Goal: Task Accomplishment & Management: Manage account settings

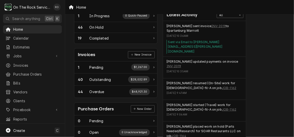
scroll to position [119, 0]
click at [26, 54] on span "Jobs" at bounding box center [32, 55] width 38 height 5
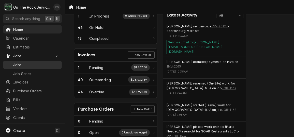
click at [27, 62] on span "Jobs" at bounding box center [36, 64] width 46 height 5
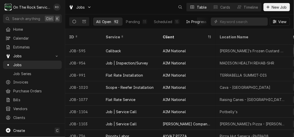
scroll to position [0, 68]
click at [188, 20] on div "Completed" at bounding box center [190, 21] width 19 height 5
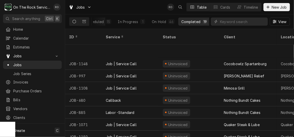
scroll to position [136, 0]
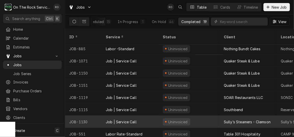
click at [149, 116] on div "Job | Service Call" at bounding box center [130, 122] width 57 height 12
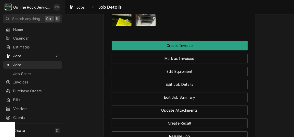
scroll to position [520, 0]
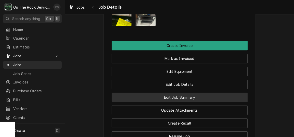
click at [196, 93] on button "Edit Job Summary" at bounding box center [180, 97] width 136 height 9
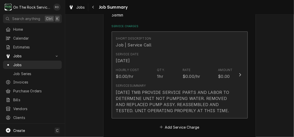
click at [216, 80] on div "Hourly Cost $0.00/hr Qty. 1hr Rate $0.00/hr Amount $0.00" at bounding box center [174, 74] width 117 height 16
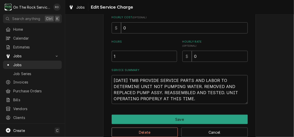
scroll to position [136, 0]
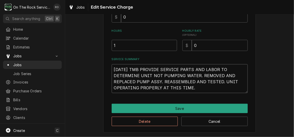
drag, startPoint x: 112, startPoint y: 69, endPoint x: 206, endPoint y: 98, distance: 98.5
click at [206, 98] on div "Use the fields below to edit this service charge Short Description Job | Servic…" at bounding box center [179, 10] width 152 height 244
type textarea "x"
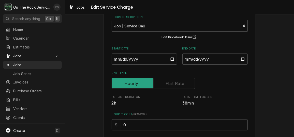
scroll to position [0, 0]
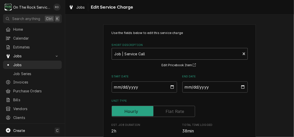
type textarea "x"
click at [194, 57] on div "Short Description" at bounding box center [175, 53] width 123 height 9
type input "incurred"
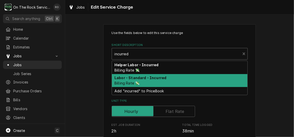
click at [185, 82] on div "Labor - Standard - Incurred Billing Rate 💸" at bounding box center [179, 80] width 135 height 13
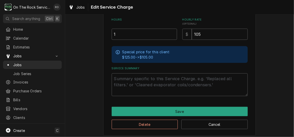
scroll to position [148, 0]
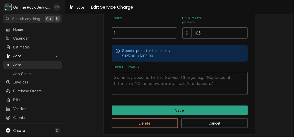
click at [157, 82] on textarea "Service Summary" at bounding box center [180, 83] width 136 height 23
paste textarea "10/6/25 TMB PROVIDE SERVICE PARTS AND LABOR TO DETERMINE UNIT NOT PUMPING WATER…"
type textarea "x"
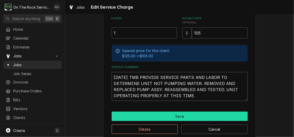
type textarea "10/6/25 TMB PROVIDE SERVICE PARTS AND LABOR TO DETERMINE UNIT NOT PUMPING WATER…"
click at [191, 113] on button "Save" at bounding box center [180, 116] width 136 height 9
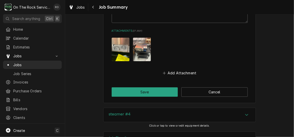
scroll to position [513, 0]
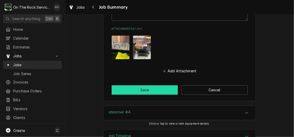
click at [159, 85] on button "Save" at bounding box center [145, 89] width 66 height 9
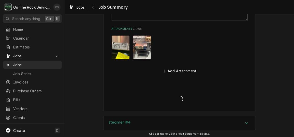
type textarea "x"
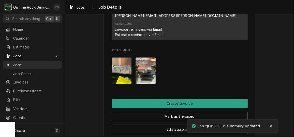
scroll to position [458, 0]
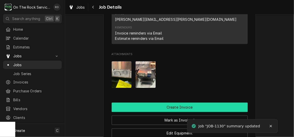
click at [198, 103] on button "Create Invoice" at bounding box center [180, 107] width 136 height 9
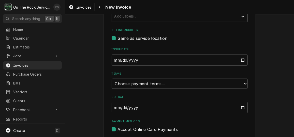
scroll to position [172, 0]
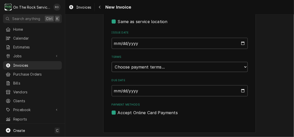
click at [200, 65] on select "Choose payment terms... Same Day Net 7 Net 14 Net 21 Net 30 Net 45 Net 60 Net 90" at bounding box center [180, 67] width 136 height 10
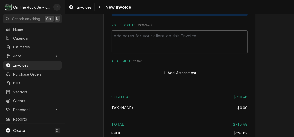
scroll to position [779, 0]
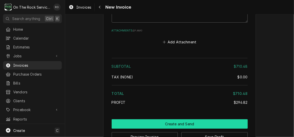
click at [192, 119] on button "Create and Send" at bounding box center [180, 123] width 136 height 9
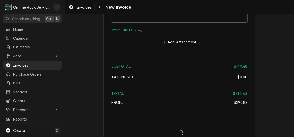
scroll to position [776, 0]
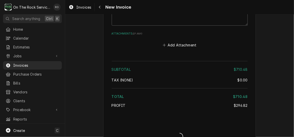
type textarea "x"
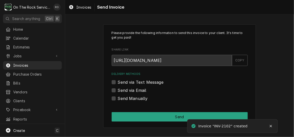
click at [132, 88] on label "Send via Email" at bounding box center [132, 90] width 29 height 6
click at [132, 88] on input "Send via Email" at bounding box center [186, 92] width 136 height 11
checkbox input "true"
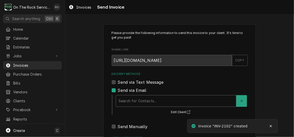
click at [135, 100] on div "Delivery Methods" at bounding box center [175, 101] width 115 height 9
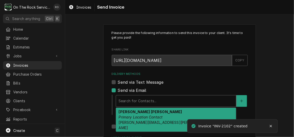
click at [137, 116] on em "Primary Location Contact" at bounding box center [140, 117] width 44 height 4
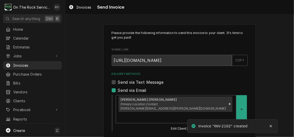
scroll to position [66, 0]
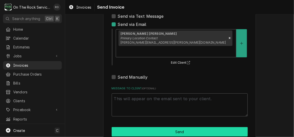
click at [137, 127] on button "Send" at bounding box center [180, 131] width 136 height 9
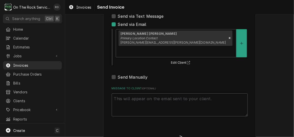
type textarea "x"
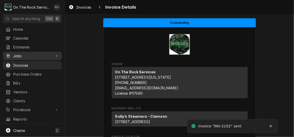
click at [32, 55] on span "Jobs" at bounding box center [32, 55] width 38 height 5
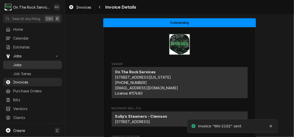
click at [31, 66] on link "Jobs" at bounding box center [32, 65] width 59 height 8
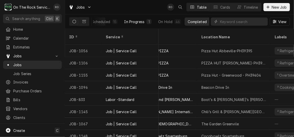
scroll to position [0, 68]
click at [193, 22] on div "Completed" at bounding box center [190, 21] width 19 height 5
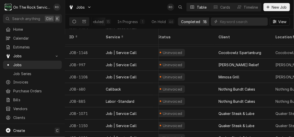
scroll to position [124, 5]
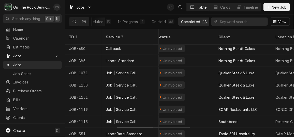
click at [205, 79] on div "Uninvoiced" at bounding box center [183, 85] width 61 height 12
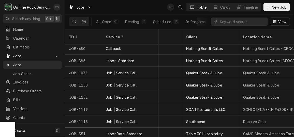
scroll to position [124, 39]
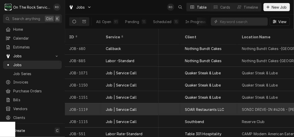
click at [154, 103] on div "Job | Service Call" at bounding box center [130, 109] width 57 height 12
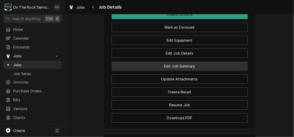
scroll to position [546, 0]
click at [203, 71] on button "Edit Job Summary" at bounding box center [180, 65] width 136 height 9
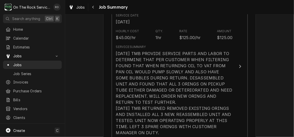
scroll to position [152, 0]
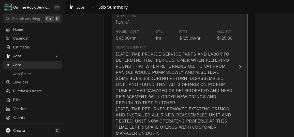
click at [186, 87] on div "10/2/25 TMB PROVIDE SERVICE PARTS AND LABOR TO DETERMINE THAT PER CUSTOMER WHEN…" at bounding box center [174, 93] width 117 height 85
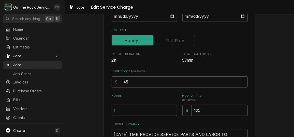
scroll to position [72, 0]
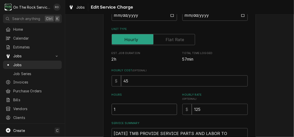
click at [125, 111] on input "1" at bounding box center [144, 109] width 65 height 11
type textarea "x"
type input "2"
click at [269, 77] on div "Use the fields below to edit this service charge Short Description Labor - Stan…" at bounding box center [179, 99] width 229 height 302
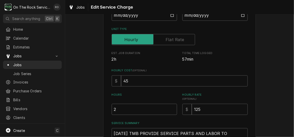
scroll to position [185, 0]
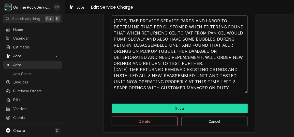
click at [200, 111] on button "Save" at bounding box center [180, 108] width 136 height 9
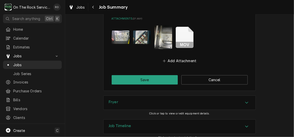
scroll to position [598, 0]
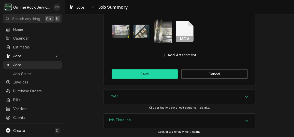
click at [159, 74] on button "Save" at bounding box center [145, 73] width 66 height 9
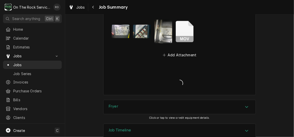
type textarea "x"
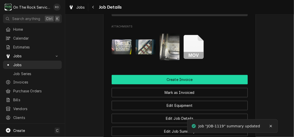
scroll to position [480, 0]
click at [175, 82] on button "Create Invoice" at bounding box center [180, 79] width 136 height 9
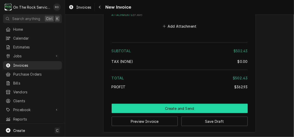
click at [191, 107] on button "Create and Send" at bounding box center [180, 108] width 136 height 9
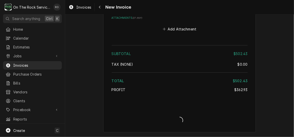
scroll to position [1012, 0]
type textarea "x"
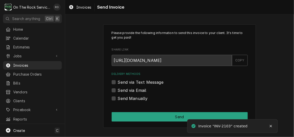
click at [134, 90] on label "Send via Email" at bounding box center [132, 90] width 29 height 6
click at [134, 90] on input "Send via Email" at bounding box center [186, 92] width 136 height 11
checkbox input "true"
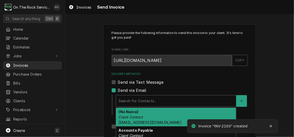
click at [136, 98] on div "Delivery Methods" at bounding box center [175, 101] width 115 height 9
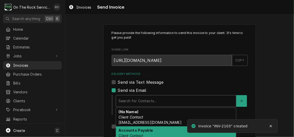
click at [142, 134] on div "Accounts Payable Client Contact ap@soarqsr.com" at bounding box center [176, 136] width 120 height 19
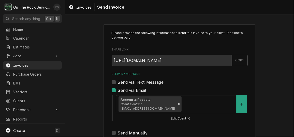
scroll to position [66, 0]
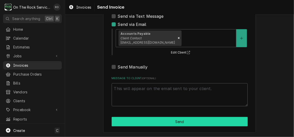
click at [168, 124] on button "Send" at bounding box center [180, 121] width 136 height 9
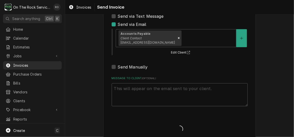
type textarea "x"
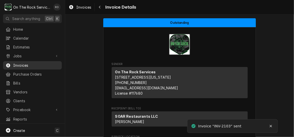
click at [41, 63] on span "Invoices" at bounding box center [36, 65] width 46 height 5
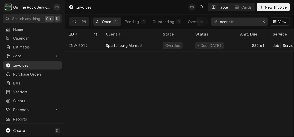
click at [35, 61] on link "Invoices" at bounding box center [32, 65] width 59 height 8
click at [26, 55] on span "Jobs" at bounding box center [32, 55] width 38 height 5
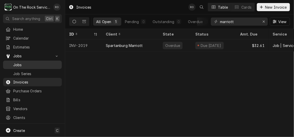
click at [28, 62] on span "Jobs" at bounding box center [36, 64] width 46 height 5
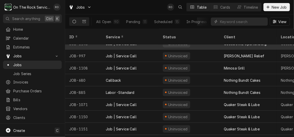
scroll to position [112, 0]
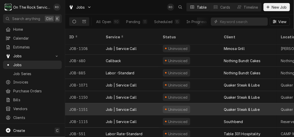
click at [179, 106] on div "Uninvoiced" at bounding box center [176, 109] width 27 height 7
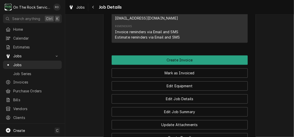
scroll to position [466, 0]
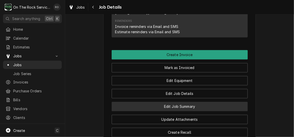
click at [193, 102] on button "Edit Job Summary" at bounding box center [180, 106] width 136 height 9
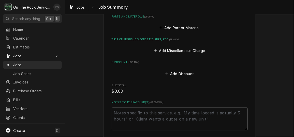
scroll to position [301, 0]
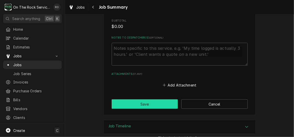
click at [157, 100] on button "Save" at bounding box center [145, 104] width 66 height 9
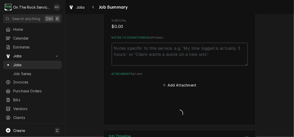
type textarea "x"
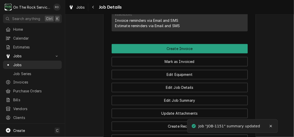
scroll to position [473, 0]
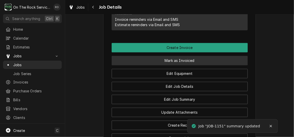
click at [190, 56] on button "Mark as Invoiced" at bounding box center [180, 60] width 136 height 9
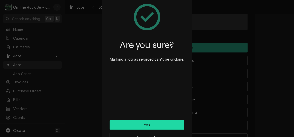
click at [169, 121] on button "Yes" at bounding box center [147, 124] width 75 height 9
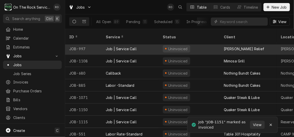
scroll to position [100, 0]
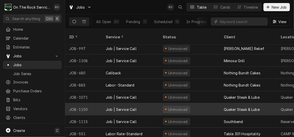
click at [136, 103] on div "Job | Service Call" at bounding box center [130, 109] width 57 height 12
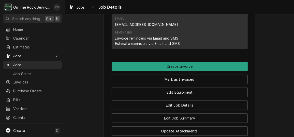
scroll to position [460, 0]
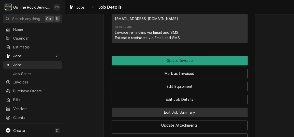
click at [161, 108] on button "Edit Job Summary" at bounding box center [180, 112] width 136 height 9
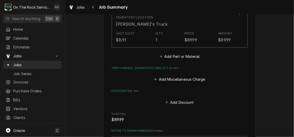
scroll to position [296, 0]
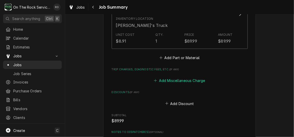
click at [173, 80] on button "Add Miscellaneous Charge" at bounding box center [179, 80] width 53 height 7
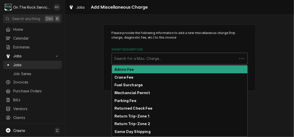
click at [160, 63] on div "Short Description" at bounding box center [174, 58] width 120 height 9
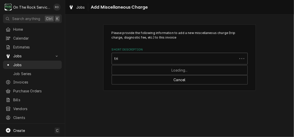
type input "trip"
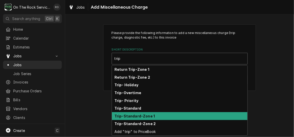
click at [154, 114] on div "Trip-Standard-Zone 1" at bounding box center [179, 116] width 135 height 8
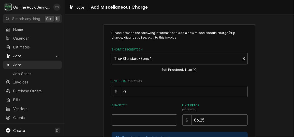
click at [150, 119] on input "Quantity" at bounding box center [144, 120] width 65 height 11
type textarea "x"
type input "1"
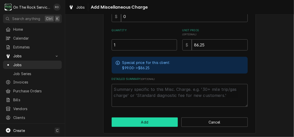
click at [150, 123] on button "Add" at bounding box center [145, 122] width 66 height 9
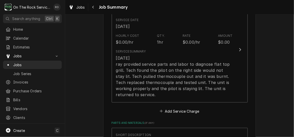
scroll to position [141, 0]
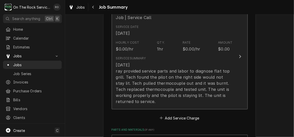
click at [174, 61] on div "Service Summary 10/10/2025 ray provided service parts and labor to diagnose fla…" at bounding box center [174, 80] width 117 height 48
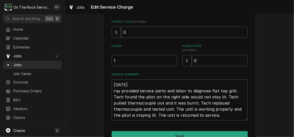
scroll to position [121, 0]
drag, startPoint x: 112, startPoint y: 82, endPoint x: 196, endPoint y: 116, distance: 90.2
click at [196, 116] on textarea "[DATE] ray provided service parts and labor to diagnose flat top grill. Tech fo…" at bounding box center [180, 99] width 136 height 41
type textarea "x"
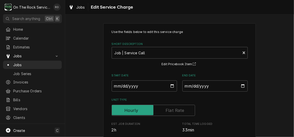
scroll to position [0, 0]
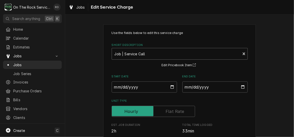
click at [177, 54] on div "Short Description" at bounding box center [175, 53] width 123 height 9
type input "incurred"
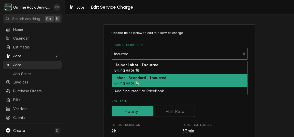
click at [170, 82] on div "Labor - Standard - Incurred Billing Rate 💸" at bounding box center [179, 80] width 135 height 13
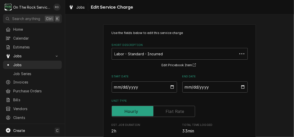
scroll to position [150, 0]
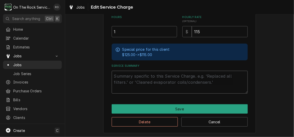
click at [139, 78] on textarea "Service Summary" at bounding box center [180, 82] width 136 height 23
paste textarea "[DATE] ray provided service parts and labor to diagnose flat top grill. Tech fo…"
type textarea "x"
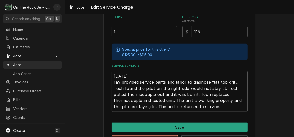
type textarea "[DATE] ray provided service parts and labor to diagnose flat top grill. Tech fo…"
type textarea "x"
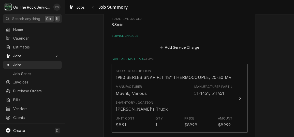
scroll to position [105, 0]
click at [177, 45] on button "Add Service Charge" at bounding box center [179, 46] width 41 height 7
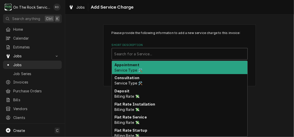
click at [179, 52] on div "Short Description" at bounding box center [179, 53] width 130 height 9
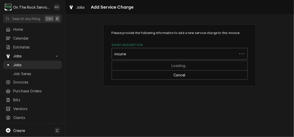
type input "incurred"
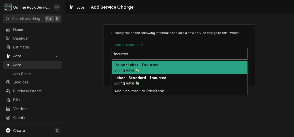
click at [171, 80] on div "Labor - Standard - Incurred Billing Rate 💸" at bounding box center [179, 80] width 135 height 13
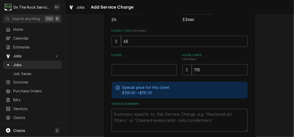
scroll to position [114, 0]
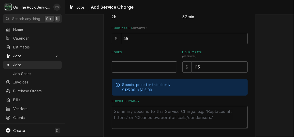
click at [126, 67] on input "Hours" at bounding box center [144, 66] width 65 height 11
type textarea "x"
type input "1"
click at [124, 111] on textarea "Service Summary" at bounding box center [180, 117] width 136 height 23
paste textarea "10/10/2025 ray provided service parts and labor to diagnose flat top grill. Tec…"
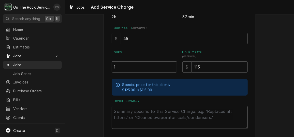
type textarea "x"
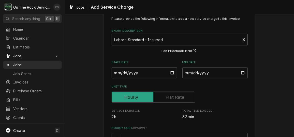
scroll to position [5, 0]
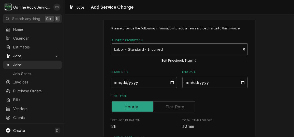
type textarea "10/10/2025 ray provided service parts and labor to diagnose flat top grill. Tec…"
click at [170, 82] on input "Start Date" at bounding box center [144, 82] width 65 height 11
type input "2025-10-10"
type textarea "x"
click at [240, 85] on input "End Date" at bounding box center [214, 82] width 65 height 11
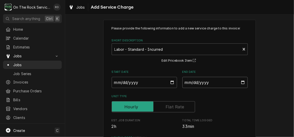
click at [239, 80] on input "End Date" at bounding box center [214, 82] width 65 height 11
type input "2025-10-10"
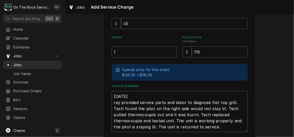
scroll to position [155, 0]
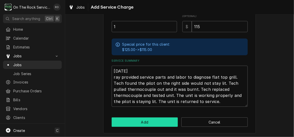
click at [163, 121] on button "Add" at bounding box center [145, 122] width 66 height 9
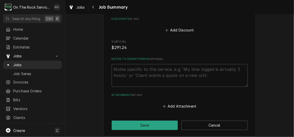
scroll to position [437, 0]
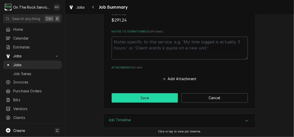
click at [148, 98] on button "Save" at bounding box center [145, 97] width 66 height 9
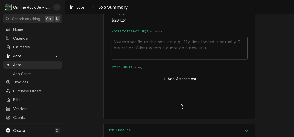
type textarea "x"
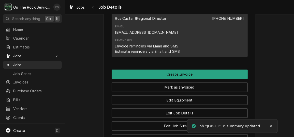
scroll to position [440, 0]
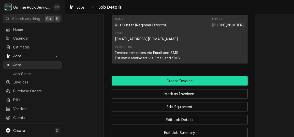
click at [152, 76] on button "Create Invoice" at bounding box center [180, 80] width 136 height 9
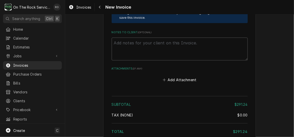
scroll to position [771, 0]
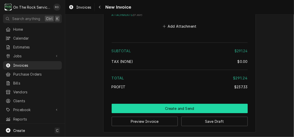
click at [182, 110] on button "Create and Send" at bounding box center [180, 108] width 136 height 9
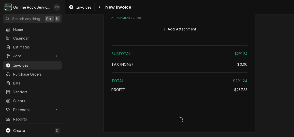
scroll to position [768, 0]
type textarea "x"
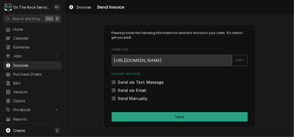
click at [129, 90] on label "Send via Email" at bounding box center [132, 90] width 29 height 6
click at [129, 90] on input "Send via Email" at bounding box center [186, 92] width 136 height 11
checkbox input "true"
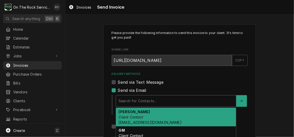
click at [142, 98] on div "Delivery Methods" at bounding box center [175, 101] width 115 height 9
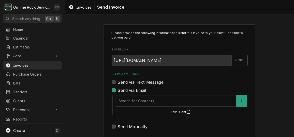
click at [142, 98] on div "Delivery Methods" at bounding box center [175, 101] width 115 height 9
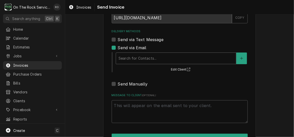
scroll to position [44, 0]
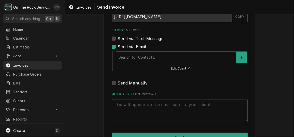
click at [172, 52] on div "Search for Contacts..." at bounding box center [176, 57] width 120 height 11
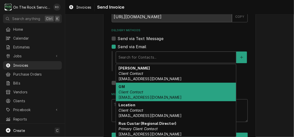
click at [176, 85] on div "GM Client Contact qsl0730gm@thelube.com" at bounding box center [176, 92] width 120 height 19
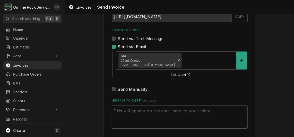
click at [196, 66] on div "GM Client Contact qsl0730gm@thelube.com" at bounding box center [176, 61] width 120 height 18
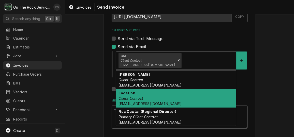
click at [195, 93] on div "Location Client Contact qsl0730@thelube.com" at bounding box center [176, 98] width 120 height 19
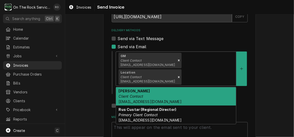
click at [214, 73] on div "Delivery Methods" at bounding box center [207, 77] width 51 height 9
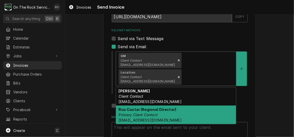
click at [210, 106] on div "Rus Custar (Regional Director) Primary Client Contact RCustar@thelube.com" at bounding box center [176, 115] width 120 height 19
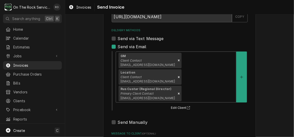
scroll to position [82, 0]
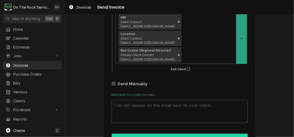
click at [195, 134] on button "Send" at bounding box center [180, 138] width 136 height 9
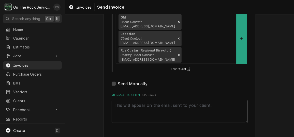
type textarea "x"
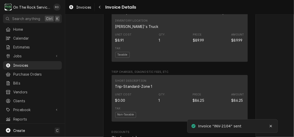
scroll to position [478, 0]
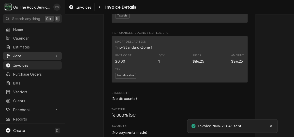
click at [26, 57] on div "Jobs" at bounding box center [32, 56] width 57 height 6
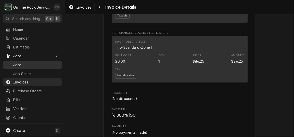
click at [29, 64] on span "Jobs" at bounding box center [36, 64] width 46 height 5
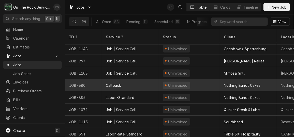
scroll to position [87, 0]
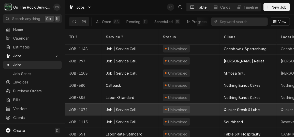
click at [190, 104] on div "Uninvoiced" at bounding box center [189, 110] width 61 height 12
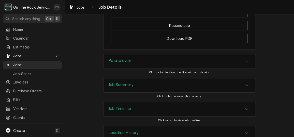
scroll to position [627, 0]
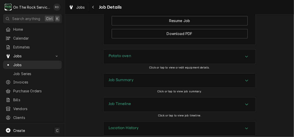
click at [204, 77] on div "Job Summary" at bounding box center [179, 81] width 152 height 14
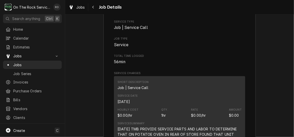
scroll to position [716, 0]
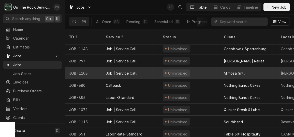
scroll to position [81, 0]
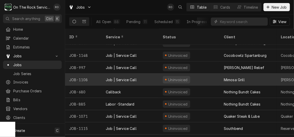
click at [183, 77] on div "Uninvoiced" at bounding box center [177, 79] width 21 height 5
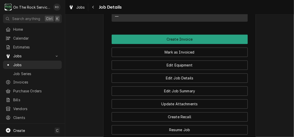
scroll to position [445, 0]
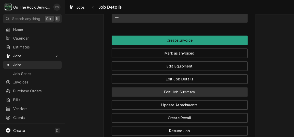
click at [192, 87] on button "Edit Job Summary" at bounding box center [180, 91] width 136 height 9
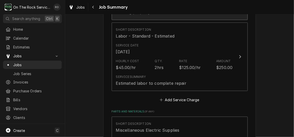
scroll to position [296, 0]
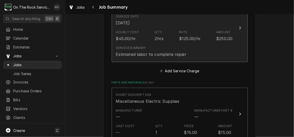
click at [184, 35] on div "Rate $125.00/hr" at bounding box center [190, 36] width 22 height 12
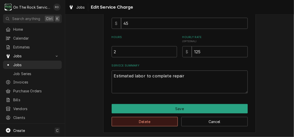
click at [163, 124] on button "Delete" at bounding box center [145, 121] width 66 height 9
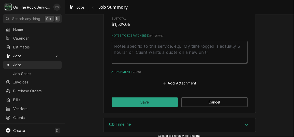
scroll to position [654, 0]
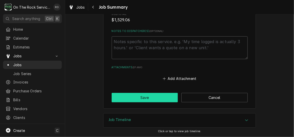
click at [166, 97] on button "Save" at bounding box center [145, 97] width 66 height 9
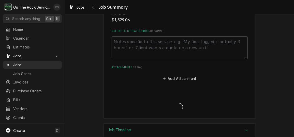
type textarea "x"
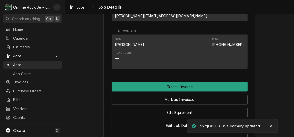
scroll to position [401, 0]
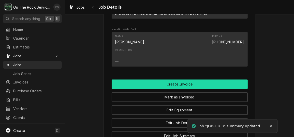
click at [184, 80] on button "Create Invoice" at bounding box center [180, 84] width 136 height 9
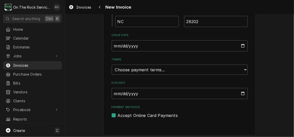
scroll to position [289, 0]
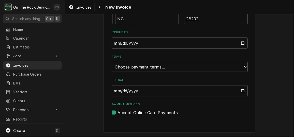
click at [237, 70] on select "Choose payment terms... Same Day Net 7 Net 14 Net 21 Net 30 Net 45 Net 60 Net 90" at bounding box center [180, 67] width 136 height 10
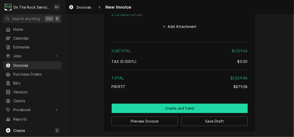
click at [187, 110] on button "Create and Send" at bounding box center [180, 108] width 136 height 9
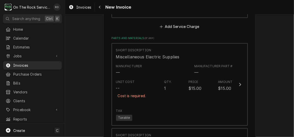
scroll to position [585, 0]
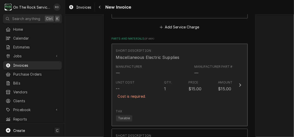
click at [232, 90] on button "Short Description Miscellaneous Electric Supplies Manufacturer — Manufacturer P…" at bounding box center [180, 85] width 136 height 83
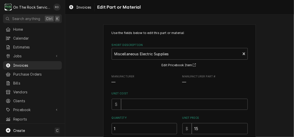
scroll to position [26, 0]
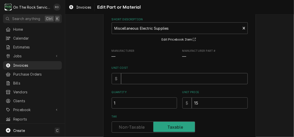
click at [157, 81] on input "Unit Cost" at bounding box center [184, 78] width 127 height 11
type textarea "x"
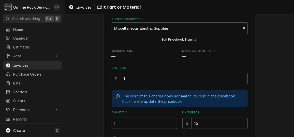
type input "1"
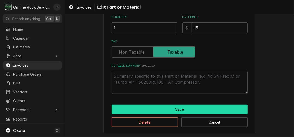
click at [158, 110] on button "Save" at bounding box center [180, 109] width 136 height 9
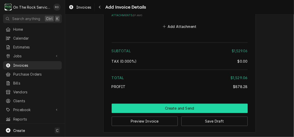
click at [230, 107] on button "Create and Send" at bounding box center [180, 108] width 136 height 9
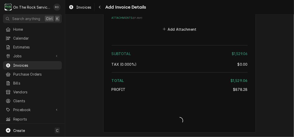
scroll to position [1152, 0]
type textarea "x"
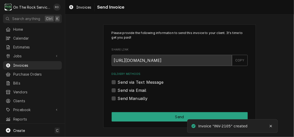
click at [121, 94] on div "Delivery Methods Send via Text Message Send via Email Send Manually" at bounding box center [180, 86] width 136 height 29
click at [116, 90] on div "Send via Email" at bounding box center [180, 90] width 136 height 6
click at [118, 89] on label "Send via Email" at bounding box center [132, 90] width 29 height 6
click at [118, 89] on input "Send via Email" at bounding box center [186, 92] width 136 height 11
checkbox input "true"
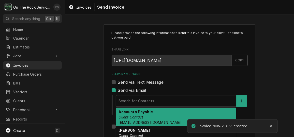
click at [139, 98] on div "Delivery Methods" at bounding box center [175, 101] width 115 height 9
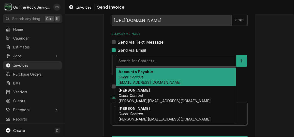
scroll to position [41, 0]
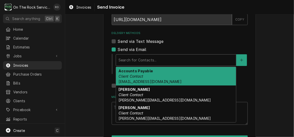
click at [140, 73] on div "Accounts Payable Client Contact ap@burkehospitality.com" at bounding box center [176, 76] width 120 height 19
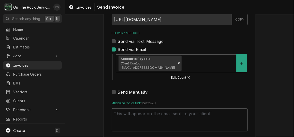
scroll to position [66, 0]
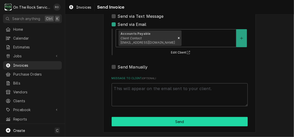
click at [150, 123] on button "Send" at bounding box center [180, 121] width 136 height 9
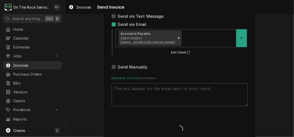
type textarea "x"
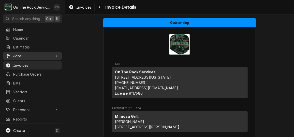
click at [34, 52] on link "Jobs" at bounding box center [32, 56] width 59 height 8
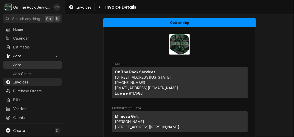
click at [34, 63] on span "Jobs" at bounding box center [36, 64] width 46 height 5
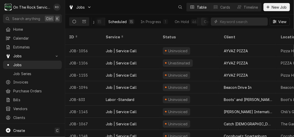
scroll to position [0, 68]
click at [182, 19] on div "Completed" at bounding box center [191, 21] width 19 height 5
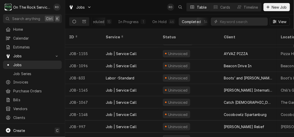
scroll to position [27, 0]
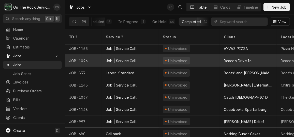
click at [198, 55] on div "Uninvoiced" at bounding box center [189, 61] width 61 height 12
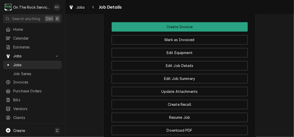
scroll to position [480, 0]
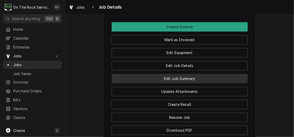
click at [208, 83] on button "Edit Job Summary" at bounding box center [180, 78] width 136 height 9
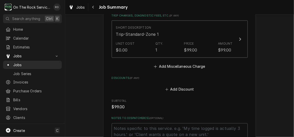
scroll to position [351, 0]
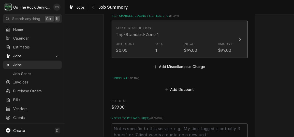
click at [197, 40] on div "Unit Cost $0.00 Qty. 1 Price $99.00 Amount $99.00" at bounding box center [174, 48] width 117 height 16
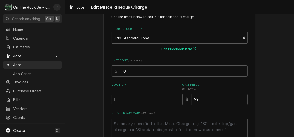
scroll to position [64, 0]
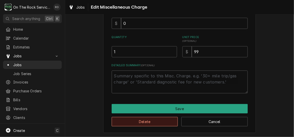
click at [171, 117] on button "Delete" at bounding box center [145, 121] width 66 height 9
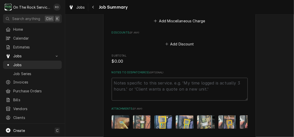
scroll to position [464, 0]
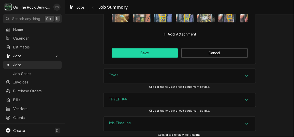
click at [149, 55] on button "Save" at bounding box center [145, 52] width 66 height 9
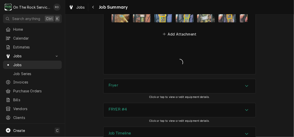
type textarea "x"
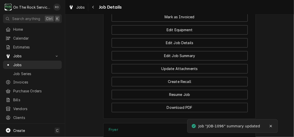
scroll to position [503, 0]
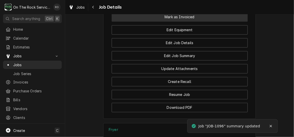
click at [160, 22] on button "Mark as Invoiced" at bounding box center [180, 16] width 136 height 9
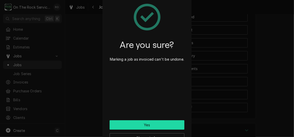
click at [165, 123] on button "Yes" at bounding box center [147, 124] width 75 height 9
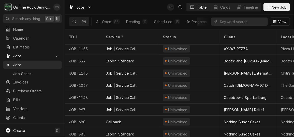
scroll to position [27, 0]
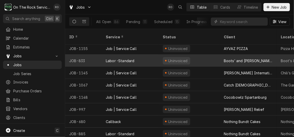
click at [154, 55] on div "Labor -Standard" at bounding box center [130, 61] width 57 height 12
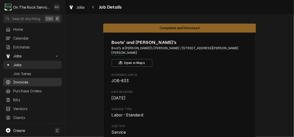
click at [25, 80] on span "Invoices" at bounding box center [36, 82] width 46 height 5
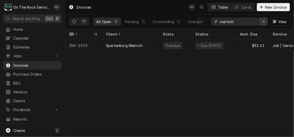
click at [264, 21] on icon "Erase input" at bounding box center [263, 22] width 2 height 2
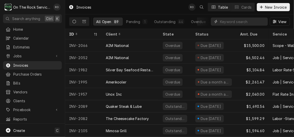
click at [227, 21] on input "Dynamic Content Wrapper" at bounding box center [242, 22] width 45 height 8
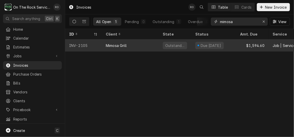
type input "mimosa"
click at [219, 46] on div "Due in 13 days" at bounding box center [211, 45] width 22 height 5
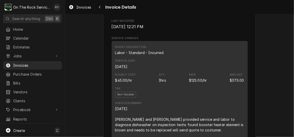
scroll to position [221, 0]
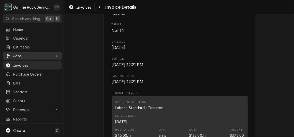
click at [12, 53] on div "Jobs" at bounding box center [29, 55] width 46 height 5
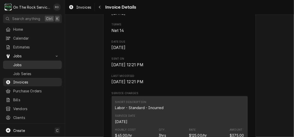
click at [17, 62] on span "Jobs" at bounding box center [36, 64] width 46 height 5
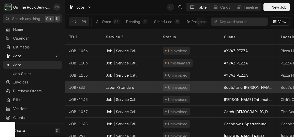
click at [197, 81] on div "Uninvoiced" at bounding box center [189, 87] width 61 height 12
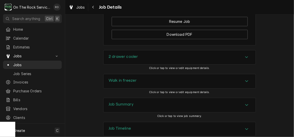
scroll to position [546, 0]
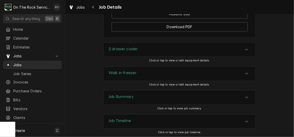
click at [197, 73] on div "Walk in freezer" at bounding box center [179, 74] width 152 height 14
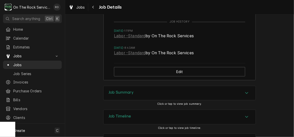
scroll to position [732, 0]
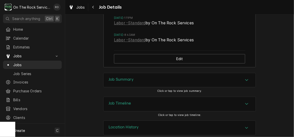
click at [209, 82] on div "Job Summary" at bounding box center [179, 80] width 152 height 14
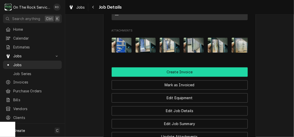
scroll to position [397, 0]
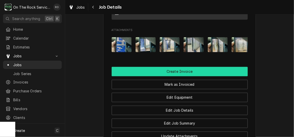
click at [209, 76] on button "Create Invoice" at bounding box center [180, 71] width 136 height 9
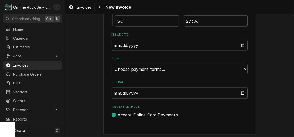
scroll to position [289, 0]
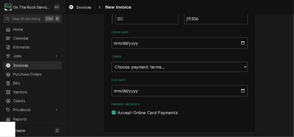
click at [186, 67] on select "Choose payment terms... Same Day Net 7 Net 14 Net 21 Net 30 Net 45 Net 60 Net 90" at bounding box center [180, 67] width 136 height 10
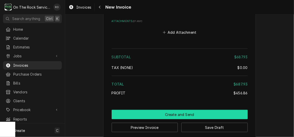
click at [169, 110] on button "Create and Send" at bounding box center [180, 114] width 136 height 9
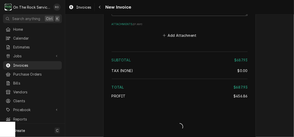
type textarea "x"
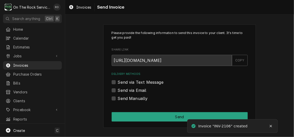
click at [144, 91] on label "Send via Email" at bounding box center [132, 90] width 29 height 6
click at [144, 91] on input "Send via Email" at bounding box center [186, 92] width 136 height 11
checkbox input "true"
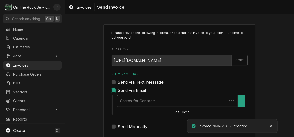
type textarea "x"
click at [146, 98] on div "Delivery Methods" at bounding box center [175, 101] width 115 height 9
click at [114, 90] on div "Send via Email" at bounding box center [180, 90] width 136 height 6
click at [118, 89] on label "Send via Email" at bounding box center [132, 90] width 29 height 6
click at [118, 89] on input "Send via Email" at bounding box center [186, 92] width 136 height 11
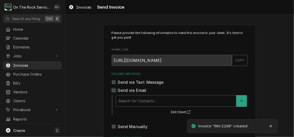
checkbox input "false"
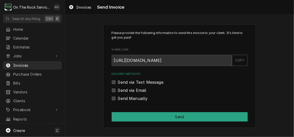
click at [118, 83] on label "Send via Text Message" at bounding box center [141, 82] width 46 height 6
click at [118, 83] on input "Send via Text Message" at bounding box center [186, 84] width 136 height 11
checkbox input "true"
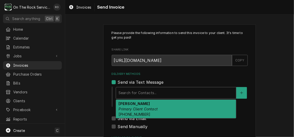
click at [122, 95] on div "Delivery Methods" at bounding box center [175, 92] width 115 height 9
click at [127, 111] on div "Clay Clayton Primary Client Contact (864) 804-7004" at bounding box center [176, 109] width 120 height 19
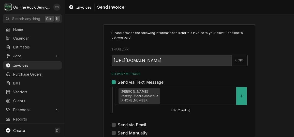
scroll to position [66, 0]
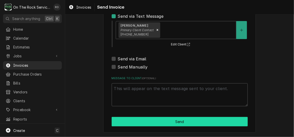
click at [134, 120] on button "Send" at bounding box center [180, 121] width 136 height 9
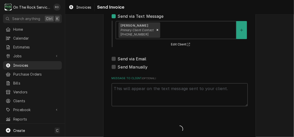
type textarea "x"
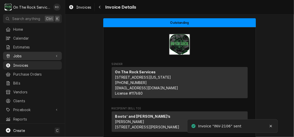
click at [17, 53] on span "Jobs" at bounding box center [32, 55] width 38 height 5
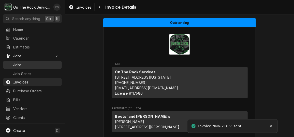
click at [20, 62] on span "Jobs" at bounding box center [36, 64] width 46 height 5
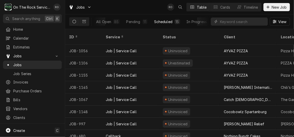
scroll to position [0, 68]
click at [188, 21] on div "Completed" at bounding box center [190, 21] width 19 height 5
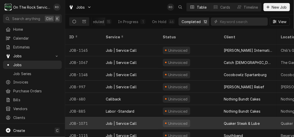
scroll to position [0, 0]
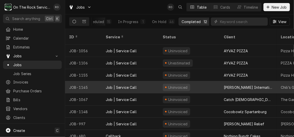
click at [197, 83] on div "Uninvoiced" at bounding box center [189, 87] width 61 height 12
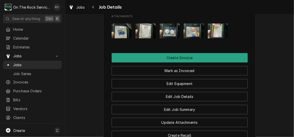
scroll to position [564, 0]
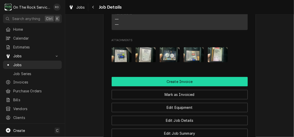
click at [211, 77] on button "Create Invoice" at bounding box center [180, 81] width 136 height 9
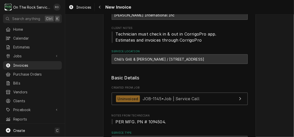
scroll to position [49, 0]
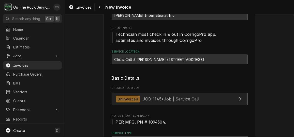
click at [170, 95] on link "Uninvoiced JOB-1145 • Job | Service Call" at bounding box center [180, 99] width 136 height 12
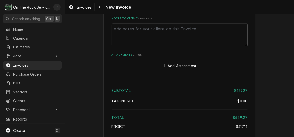
scroll to position [1081, 0]
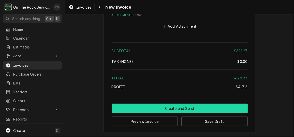
click at [168, 107] on button "Create and Send" at bounding box center [180, 108] width 136 height 9
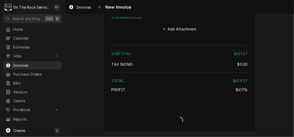
type textarea "x"
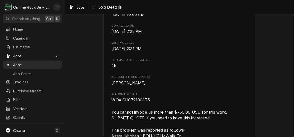
scroll to position [194, 0]
drag, startPoint x: 121, startPoint y: 106, endPoint x: 153, endPoint y: 105, distance: 32.8
click at [153, 105] on span "WO# CH079100635 You cannot invoice us more than $750.00 USD for this work. SUBM…" at bounding box center [180, 139] width 136 height 84
copy span "CH079100635"
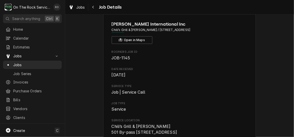
scroll to position [21, 0]
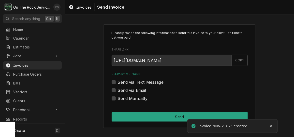
click at [118, 97] on label "Send Manually" at bounding box center [133, 99] width 30 height 6
click at [118, 97] on input "Send Manually" at bounding box center [186, 101] width 136 height 11
checkbox input "true"
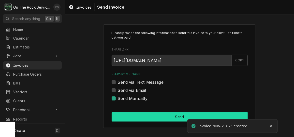
click at [128, 113] on button "Send" at bounding box center [180, 116] width 136 height 9
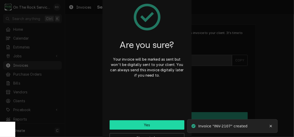
click at [169, 126] on button "Yes" at bounding box center [147, 124] width 75 height 9
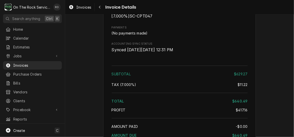
scroll to position [715, 0]
click at [36, 56] on span "Jobs" at bounding box center [32, 55] width 38 height 5
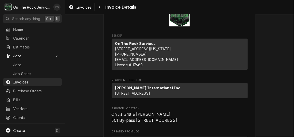
scroll to position [24, 0]
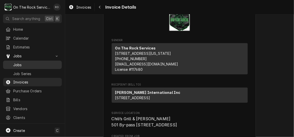
click at [25, 63] on span "Jobs" at bounding box center [36, 64] width 46 height 5
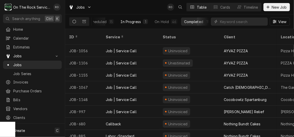
scroll to position [0, 68]
click at [190, 24] on button "Completed 11" at bounding box center [195, 22] width 32 height 8
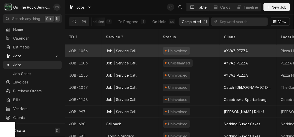
click at [184, 47] on div "Uninvoiced" at bounding box center [176, 50] width 27 height 7
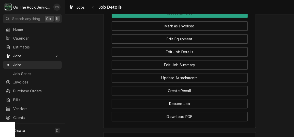
scroll to position [541, 0]
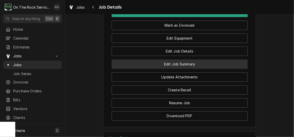
click at [185, 69] on button "Edit Job Summary" at bounding box center [180, 63] width 136 height 9
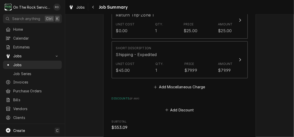
scroll to position [398, 0]
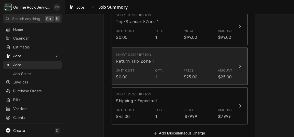
click at [184, 67] on div "Unit Cost $0.00 Qty. 1 Price $25.00 Amount $25.00" at bounding box center [174, 75] width 117 height 16
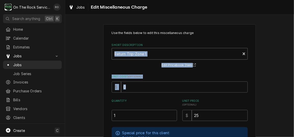
drag, startPoint x: 217, startPoint y: 52, endPoint x: 178, endPoint y: 52, distance: 39.4
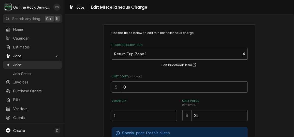
click at [252, 103] on div "Use the fields below to edit this miscellaneous charge Short Description Return…" at bounding box center [179, 120] width 152 height 193
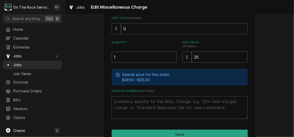
scroll to position [60, 0]
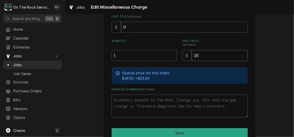
drag, startPoint x: 210, startPoint y: 58, endPoint x: 186, endPoint y: 58, distance: 23.6
click at [186, 58] on div "$ 25" at bounding box center [214, 55] width 65 height 11
type textarea "x"
type input "3"
type textarea "x"
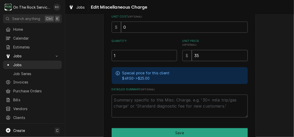
type input "35"
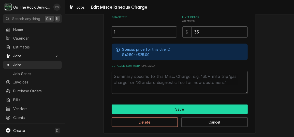
click at [182, 110] on button "Save" at bounding box center [180, 109] width 136 height 9
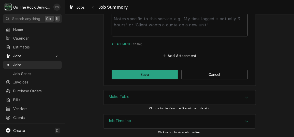
scroll to position [537, 0]
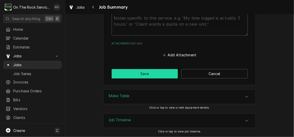
click at [152, 76] on button "Save" at bounding box center [145, 73] width 66 height 9
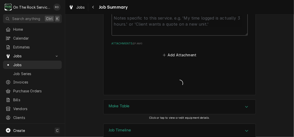
click at [230, 34] on textarea "Notes to Dispatcher(s) ( optional )" at bounding box center [180, 24] width 136 height 23
type textarea "x"
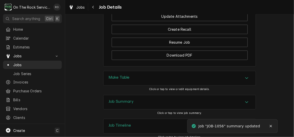
scroll to position [626, 0]
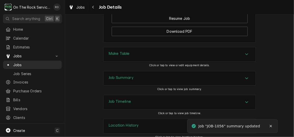
click at [217, 84] on div "Job Summary" at bounding box center [179, 78] width 152 height 14
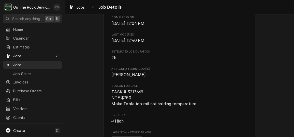
scroll to position [186, 0]
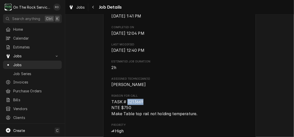
drag, startPoint x: 125, startPoint y: 107, endPoint x: 143, endPoint y: 110, distance: 18.2
click at [143, 110] on span "TASK # 3213669 NTE $750 Make Table top rail not holding temperature." at bounding box center [180, 108] width 136 height 18
copy span "3213669"
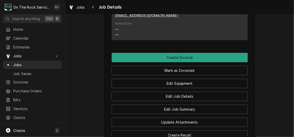
scroll to position [491, 0]
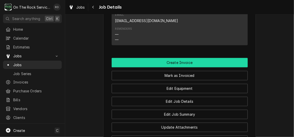
click at [190, 67] on button "Create Invoice" at bounding box center [180, 62] width 136 height 9
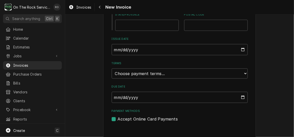
scroll to position [307, 0]
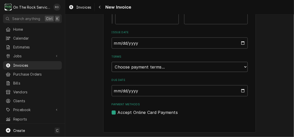
click at [226, 70] on select "Choose payment terms... Same Day Net 7 Net 14 Net 21 Net 30 Net 45 Net 60 Net 90" at bounding box center [180, 67] width 136 height 10
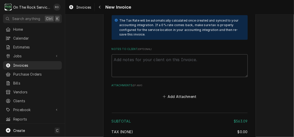
scroll to position [985, 0]
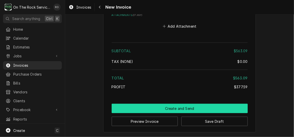
click at [197, 108] on button "Create and Send" at bounding box center [180, 108] width 136 height 9
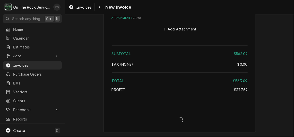
type textarea "x"
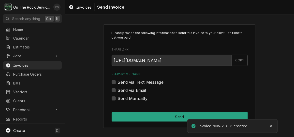
drag, startPoint x: 0, startPoint y: 0, endPoint x: 122, endPoint y: 99, distance: 157.3
click at [122, 99] on label "Send Manually" at bounding box center [133, 99] width 30 height 6
click at [122, 99] on input "Send Manually" at bounding box center [186, 101] width 136 height 11
checkbox input "true"
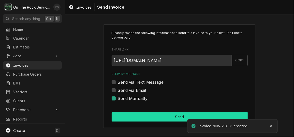
click at [190, 118] on button "Send" at bounding box center [180, 116] width 136 height 9
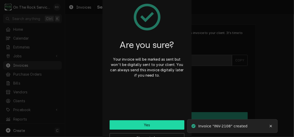
click at [168, 123] on button "Yes" at bounding box center [147, 124] width 75 height 9
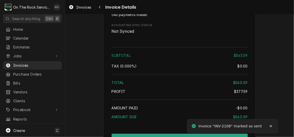
scroll to position [774, 0]
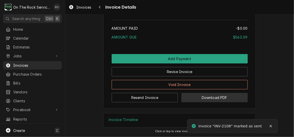
click at [221, 98] on button "Download PDF" at bounding box center [214, 97] width 66 height 9
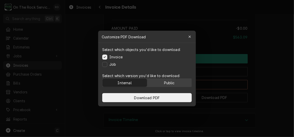
click at [160, 85] on button "Public" at bounding box center [169, 83] width 44 height 8
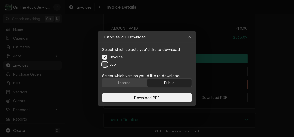
click at [104, 64] on button "Job" at bounding box center [104, 64] width 5 height 5
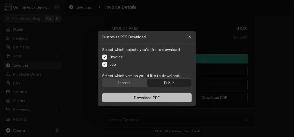
click at [139, 98] on span "Download PDF" at bounding box center [147, 97] width 28 height 5
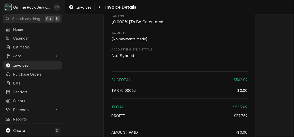
scroll to position [659, 0]
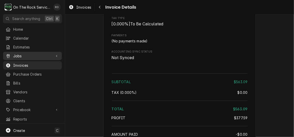
click at [45, 56] on span "Jobs" at bounding box center [32, 55] width 38 height 5
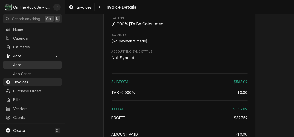
click at [43, 63] on span "Jobs" at bounding box center [36, 64] width 46 height 5
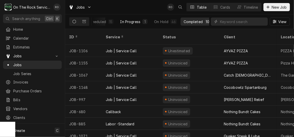
scroll to position [0, 69]
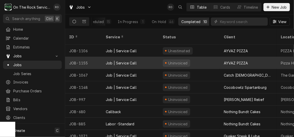
click at [193, 57] on div "Uninvoiced" at bounding box center [189, 63] width 61 height 12
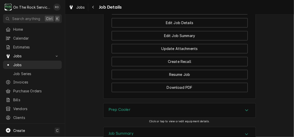
scroll to position [597, 0]
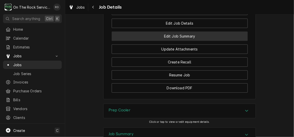
click at [192, 41] on button "Edit Job Summary" at bounding box center [180, 36] width 136 height 9
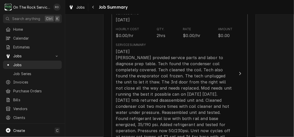
scroll to position [155, 0]
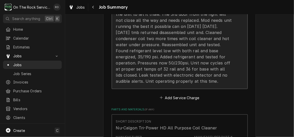
click at [222, 44] on div "[DATE] [PERSON_NAME] provided service parts and labor to diagnose prep table. T…" at bounding box center [174, 33] width 117 height 104
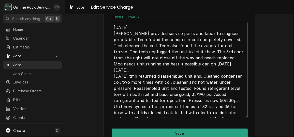
drag, startPoint x: 112, startPoint y: 26, endPoint x: 238, endPoint y: 123, distance: 159.4
click at [238, 123] on div "Use the fields below to edit this service charge Short Description Job | Servic…" at bounding box center [179, 1] width 152 height 311
type textarea "x"
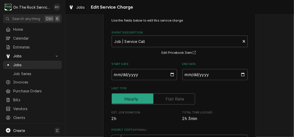
scroll to position [12, 0]
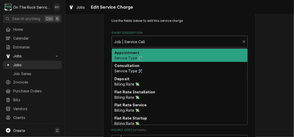
type textarea "x"
click at [181, 40] on div "Short Description" at bounding box center [175, 41] width 123 height 9
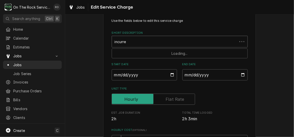
type input "incurred"
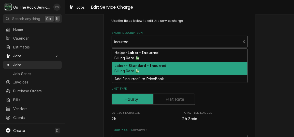
click at [177, 64] on div "Labor - Standard - Incurred Billing Rate 💸" at bounding box center [179, 68] width 135 height 13
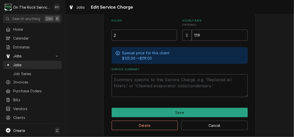
scroll to position [150, 0]
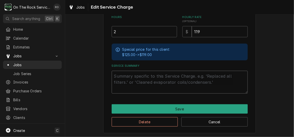
click at [158, 82] on textarea "Service Summary" at bounding box center [180, 82] width 136 height 23
paste textarea "[DATE] [PERSON_NAME] provided service parts and labor to diagnose prep table. T…"
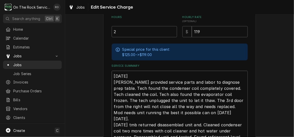
type textarea "x"
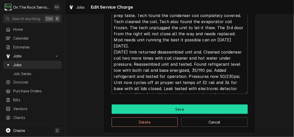
type textarea "10/12/2025 Ray provided service parts and labor to diagnose prep table. Tech fo…"
click at [174, 108] on button "Save" at bounding box center [180, 109] width 136 height 9
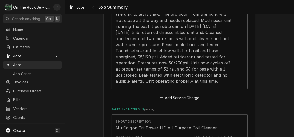
scroll to position [223, 0]
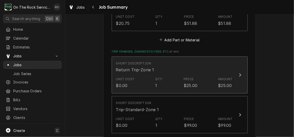
click at [187, 65] on div "Short Description Return Trip-Zone 1" at bounding box center [174, 67] width 117 height 16
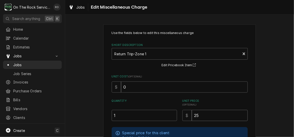
drag, startPoint x: 202, startPoint y: 120, endPoint x: 179, endPoint y: 115, distance: 23.0
click at [179, 115] on div "Quantity 1 Unit Price ( optional ) $ 25" at bounding box center [180, 110] width 136 height 22
type textarea "x"
type input "3"
type textarea "x"
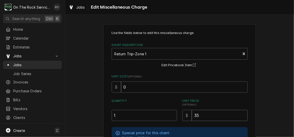
type input "35"
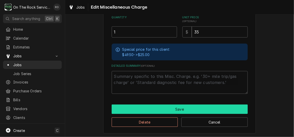
click at [182, 107] on button "Save" at bounding box center [180, 109] width 136 height 9
type textarea "x"
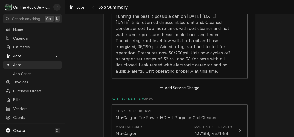
scroll to position [324, 0]
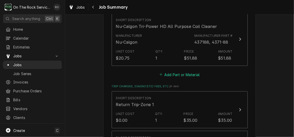
click at [195, 74] on button "Add Part or Material" at bounding box center [179, 74] width 42 height 7
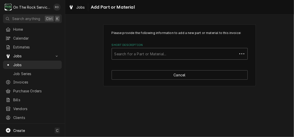
click at [193, 52] on div "Short Description" at bounding box center [174, 53] width 120 height 9
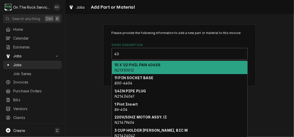
type input "4"
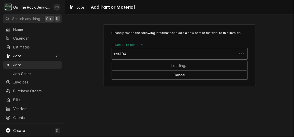
type input "ref404a"
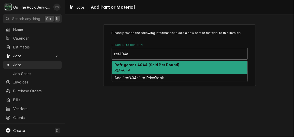
click at [192, 67] on div "Refrigerant 404A (Sold Per Pound) REF404A" at bounding box center [179, 67] width 135 height 13
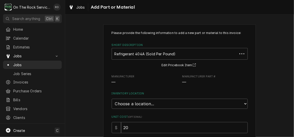
scroll to position [63, 0]
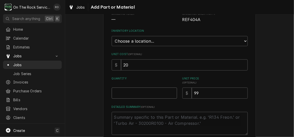
click at [163, 88] on input "Quantity" at bounding box center [144, 93] width 65 height 11
type textarea "x"
type input "1"
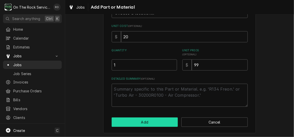
click at [161, 122] on button "Add" at bounding box center [145, 122] width 66 height 9
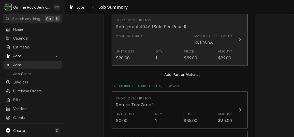
click at [206, 35] on div "Manufacturer Part #" at bounding box center [213, 36] width 38 height 5
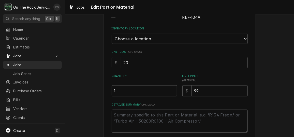
type textarea "x"
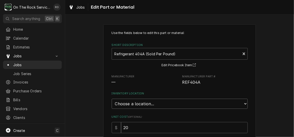
click at [190, 101] on select "Choose a location... Ray's Truck Rich's Truck Todd's Truck Warehouse" at bounding box center [180, 104] width 136 height 10
select select "442"
click at [112, 99] on select "Choose a location... Ray's Truck Rich's Truck Todd's Truck Warehouse" at bounding box center [180, 104] width 136 height 10
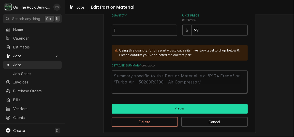
click at [169, 105] on button "Save" at bounding box center [180, 108] width 136 height 9
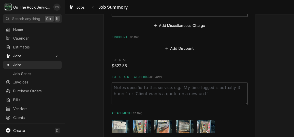
scroll to position [637, 0]
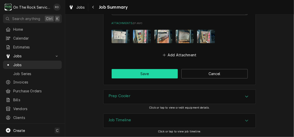
click at [157, 71] on button "Save" at bounding box center [145, 73] width 66 height 9
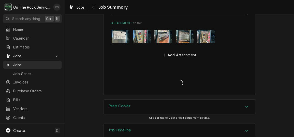
type textarea "x"
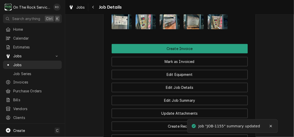
scroll to position [533, 0]
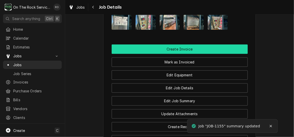
click at [218, 51] on button "Create Invoice" at bounding box center [180, 48] width 136 height 9
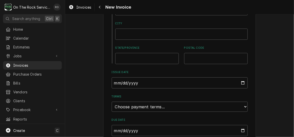
scroll to position [307, 0]
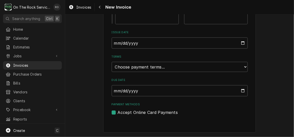
click at [218, 58] on label "Terms" at bounding box center [180, 57] width 136 height 4
click at [218, 62] on select "Choose payment terms... Same Day Net 7 Net 14 Net 21 Net 30 Net 45 Net 60 Net 90" at bounding box center [180, 67] width 136 height 10
click at [218, 63] on select "Choose payment terms... Same Day Net 7 Net 14 Net 21 Net 30 Net 45 Net 60 Net 90" at bounding box center [180, 67] width 136 height 10
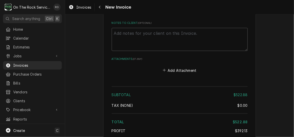
scroll to position [1065, 0]
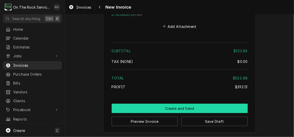
click at [192, 110] on button "Create and Send" at bounding box center [180, 108] width 136 height 9
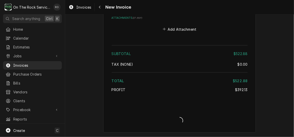
type textarea "x"
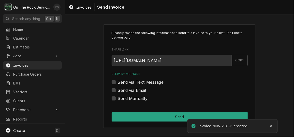
click at [219, 25] on div "Please provide the following information to send this invoice to your client. I…" at bounding box center [179, 76] width 152 height 104
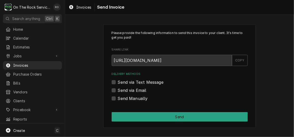
click at [118, 98] on label "Send Manually" at bounding box center [133, 99] width 30 height 6
click at [118, 98] on input "Send Manually" at bounding box center [186, 101] width 136 height 11
checkbox input "true"
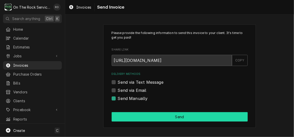
click at [191, 118] on button "Send" at bounding box center [180, 116] width 136 height 9
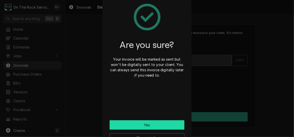
click at [166, 123] on button "Yes" at bounding box center [147, 124] width 75 height 9
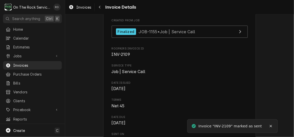
scroll to position [139, 0]
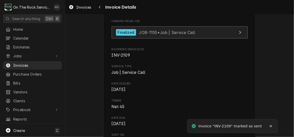
click at [229, 39] on link "Finalized JOB-1155 • Job | Service Call" at bounding box center [180, 32] width 136 height 12
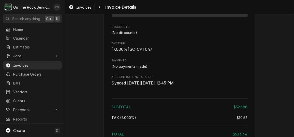
scroll to position [839, 0]
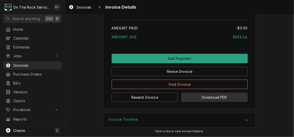
click at [218, 99] on button "Download PDF" at bounding box center [214, 97] width 66 height 9
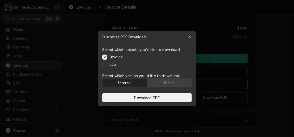
click at [114, 66] on label "Job" at bounding box center [112, 64] width 7 height 5
click at [107, 66] on button "Job" at bounding box center [104, 64] width 5 height 5
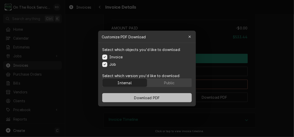
click at [174, 94] on button "Download PDF" at bounding box center [146, 97] width 89 height 9
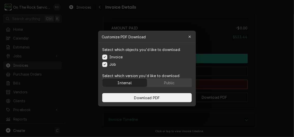
click at [175, 85] on button "Void Invoice" at bounding box center [180, 84] width 136 height 9
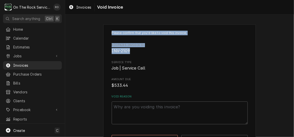
drag, startPoint x: 199, startPoint y: 52, endPoint x: 42, endPoint y: -16, distance: 170.7
click at [42, 0] on html "O On The Rock Services RO Search anything Ctrl K Home Calendar Estimates Jobs J…" at bounding box center [147, 68] width 294 height 137
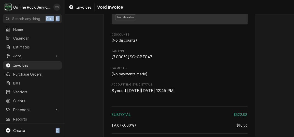
scroll to position [839, 0]
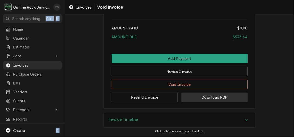
click at [200, 99] on button "Download PDF" at bounding box center [214, 97] width 66 height 9
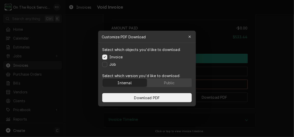
click at [110, 68] on div "Select which objects you'd like to download: Invoice Job" at bounding box center [147, 57] width 98 height 28
click at [106, 65] on button "Job" at bounding box center [104, 64] width 5 height 5
click at [153, 80] on button "Public" at bounding box center [169, 83] width 44 height 8
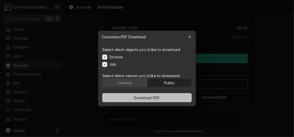
click at [154, 100] on button "Download PDF" at bounding box center [146, 97] width 89 height 9
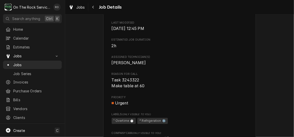
scroll to position [217, 0]
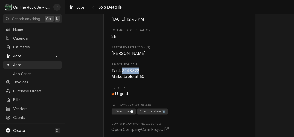
drag, startPoint x: 120, startPoint y: 77, endPoint x: 144, endPoint y: 75, distance: 23.9
click at [144, 75] on span "Task 3243322 Make table at 60" at bounding box center [180, 74] width 136 height 12
copy span "3243322"
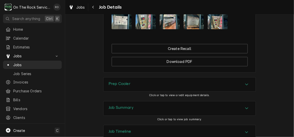
scroll to position [602, 0]
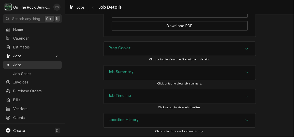
click at [36, 62] on span "Jobs" at bounding box center [36, 64] width 46 height 5
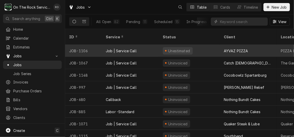
click at [180, 47] on div "Unestimated" at bounding box center [178, 50] width 30 height 7
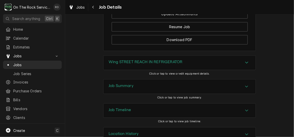
scroll to position [667, 0]
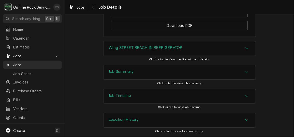
click at [212, 50] on div "Wing STREET REACH IN REFRIGERATOR" at bounding box center [179, 48] width 152 height 14
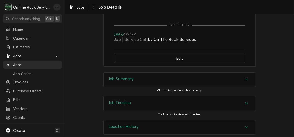
scroll to position [819, 0]
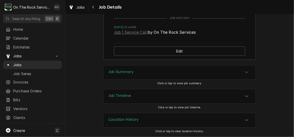
click at [218, 77] on div "Job Summary" at bounding box center [179, 73] width 152 height 14
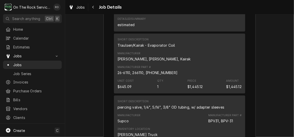
scroll to position [1422, 0]
drag, startPoint x: 215, startPoint y: 69, endPoint x: 235, endPoint y: 67, distance: 20.2
click at [177, 70] on div "26-6110, 266110, 322-60003-00" at bounding box center [147, 72] width 60 height 5
drag, startPoint x: 235, startPoint y: 67, endPoint x: 215, endPoint y: 79, distance: 23.4
click at [215, 79] on div "Unit Cost $645.09 Qty. 1 Price $1,445.12 Amount $1,445.12" at bounding box center [179, 84] width 124 height 14
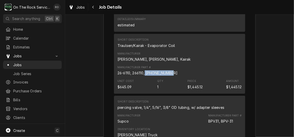
drag, startPoint x: 215, startPoint y: 79, endPoint x: 244, endPoint y: 68, distance: 30.4
copy div "322-60003-00"
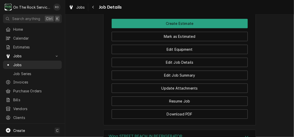
scroll to position [570, 0]
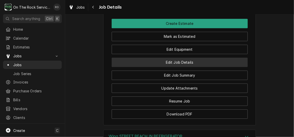
click at [213, 67] on button "Edit Job Details" at bounding box center [180, 62] width 136 height 9
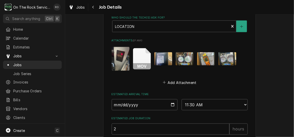
scroll to position [358, 0]
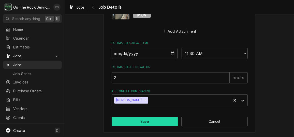
click at [163, 119] on button "Save" at bounding box center [145, 121] width 66 height 9
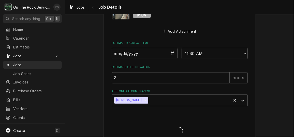
type textarea "x"
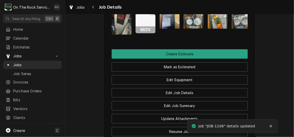
scroll to position [539, 0]
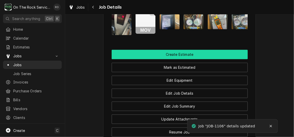
click at [203, 59] on button "Create Estimate" at bounding box center [180, 54] width 136 height 9
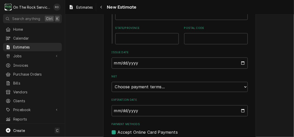
scroll to position [374, 0]
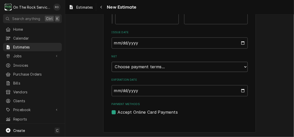
click at [225, 65] on select "Choose payment terms... Same Day Net 7 Net 14 Net 21 Net 30 Net 45 Net 60 Net 90" at bounding box center [180, 67] width 136 height 10
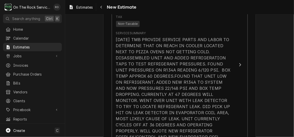
scroll to position [541, 0]
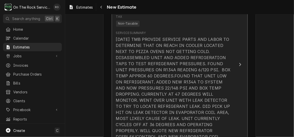
click at [181, 46] on div "9/26/25 TMB PROVIDE SERVICE PARTS AND LABOR TO DETERMINE THAT ON REACH IN COOLE…" at bounding box center [174, 91] width 117 height 110
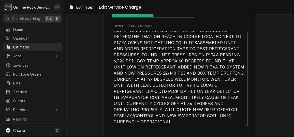
scroll to position [195, 0]
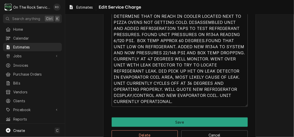
drag, startPoint x: 166, startPoint y: 76, endPoint x: 227, endPoint y: 76, distance: 61.7
click at [227, 76] on textarea "9/26/25 TMB PROVIDE SERVICE PARTS AND LABOR TO DETERMINE THAT ON REACH IN COOLE…" at bounding box center [180, 59] width 136 height 96
type textarea "x"
type textarea "9/26/25 TMB PROVIDE SERVICE PARTS AND LABOR TO DETERMINE THAT ON REACH IN COOLE…"
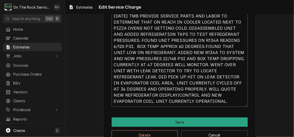
scroll to position [208, 0]
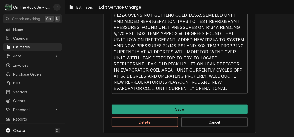
click at [209, 90] on textarea "9/26/25 TMB PROVIDE SERVICE PARTS AND LABOR TO DETERMINE THAT ON REACH IN COOLE…" at bounding box center [180, 46] width 136 height 96
type textarea "x"
type textarea "9/26/25 TMB PROVIDE SERVICE PARTS AND LABOR TO DETERMINE THAT ON REACH IN COOLE…"
type textarea "x"
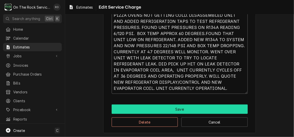
type textarea "9/26/25 TMB PROVIDE SERVICE PARTS AND LABOR TO DETERMINE THAT ON REACH IN COOLE…"
click at [193, 111] on button "Save" at bounding box center [180, 109] width 136 height 9
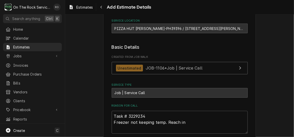
scroll to position [75, 0]
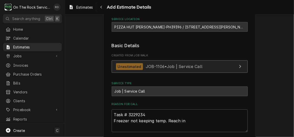
click at [181, 67] on span "JOB-1106 • Job | Service Call" at bounding box center [174, 66] width 57 height 5
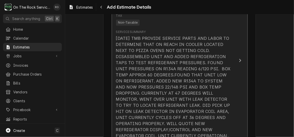
click at [215, 95] on div "9/26/25 TMB PROVIDE SERVICE PARTS AND LABOR TO DETERMINE THAT ON REACH IN COOLE…" at bounding box center [174, 87] width 117 height 104
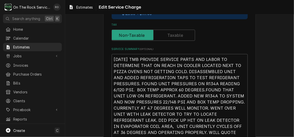
scroll to position [208, 0]
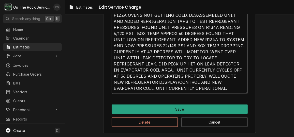
drag, startPoint x: 112, startPoint y: 81, endPoint x: 194, endPoint y: 83, distance: 82.1
click at [194, 83] on textarea "9/26/25 TMB PROVIDE SERVICE PARTS AND LABOR TO DETERMINE THAT ON REACH IN COOLE…" at bounding box center [180, 46] width 136 height 96
type textarea "x"
type textarea "9/26/25 TMB PROVIDE SERVICE PARTS AND LABOR TO DETERMINE THAT ON REACH IN COOLE…"
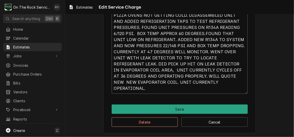
scroll to position [202, 0]
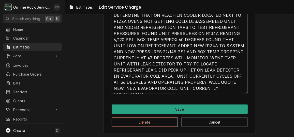
drag, startPoint x: 172, startPoint y: 81, endPoint x: 162, endPoint y: 80, distance: 9.9
click at [162, 80] on textarea "9/26/25 TMB PROVIDE SERVICE PARTS AND LABOR TO DETERMINE THAT ON REACH IN COOLE…" at bounding box center [180, 49] width 136 height 90
type textarea "x"
type textarea "9/26/25 TMB PROVIDE SERVICE PARTS AND LABOR TO DETERMINE THAT ON REACH IN COOLE…"
type textarea "x"
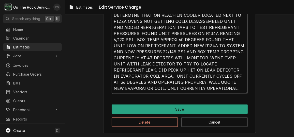
type textarea "9/26/25 TMB PROVIDE SERVICE PARTS AND LABOR TO DETERMINE THAT ON REACH IN COOLE…"
type textarea "x"
type textarea "9/26/25 TMB PROVIDE SERVICE PARTS AND LABOR TO DETERMINE THAT ON REACH IN COOLE…"
click at [212, 80] on textarea "9/26/25 TMB PROVIDE SERVICE PARTS AND LABOR TO DETERMINE THAT ON REACH IN COOLE…" at bounding box center [180, 49] width 136 height 90
type textarea "x"
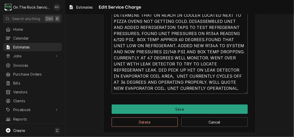
type textarea "9/26/25 TMB PROVIDE SERVICE PARTS AND LABOR TO DETERMINE THAT ON REACH IN COOLE…"
type textarea "x"
type textarea "9/26/25 TMB PROVIDE SERVICE PARTS AND LABOR TO DETERMINE THAT ON REACH IN COOLE…"
type textarea "x"
type textarea "9/26/25 TMB PROVIDE SERVICE PARTS AND LABOR TO DETERMINE THAT ON REACH IN COOLE…"
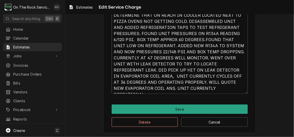
type textarea "x"
type textarea "9/26/25 TMB PROVIDE SERVICE PARTS AND LABOR TO DETERMINE THAT ON REACH IN COOLE…"
type textarea "x"
type textarea "9/26/25 TMB PROVIDE SERVICE PARTS AND LABOR TO DETERMINE THAT ON REACH IN COOLE…"
type textarea "x"
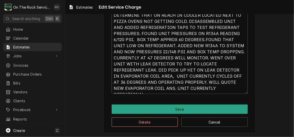
type textarea "9/26/25 TMB PROVIDE SERVICE PARTS AND LABOR TO DETERMINE THAT ON REACH IN COOLE…"
type textarea "x"
type textarea "9/26/25 TMB PROVIDE SERVICE PARTS AND LABOR TO DETERMINE THAT ON REACH IN COOLE…"
type textarea "x"
type textarea "9/26/25 TMB PROVIDE SERVICE PARTS AND LABOR TO DETERMINE THAT ON REACH IN COOLE…"
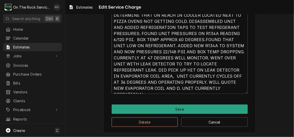
type textarea "x"
type textarea "9/26/25 TMB PROVIDE SERVICE PARTS AND LABOR TO DETERMINE THAT ON REACH IN COOLE…"
type textarea "x"
type textarea "9/26/25 TMB PROVIDE SERVICE PARTS AND LABOR TO DETERMINE THAT ON REACH IN COOLE…"
type textarea "x"
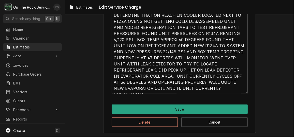
type textarea "9/26/25 TMB PROVIDE SERVICE PARTS AND LABOR TO DETERMINE THAT ON REACH IN COOLE…"
type textarea "x"
type textarea "9/26/25 TMB PROVIDE SERVICE PARTS AND LABOR TO DETERMINE THAT ON REACH IN COOLE…"
type textarea "x"
type textarea "9/26/25 TMB PROVIDE SERVICE PARTS AND LABOR TO DETERMINE THAT ON REACH IN COOLE…"
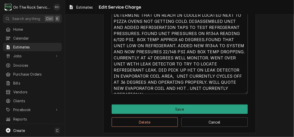
type textarea "x"
type textarea "9/26/25 TMB PROVIDE SERVICE PARTS AND LABOR TO DETERMINE THAT ON REACH IN COOLE…"
type textarea "x"
type textarea "9/26/25 TMB PROVIDE SERVICE PARTS AND LABOR TO DETERMINE THAT ON REACH IN COOLE…"
type textarea "x"
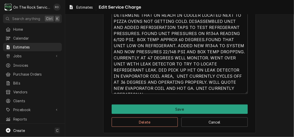
type textarea "9/26/25 TMB PROVIDE SERVICE PARTS AND LABOR TO DETERMINE THAT ON REACH IN COOLE…"
type textarea "x"
type textarea "9/26/25 TMB PROVIDE SERVICE PARTS AND LABOR TO DETERMINE THAT ON REACH IN COOLE…"
type textarea "x"
type textarea "9/26/25 TMB PROVIDE SERVICE PARTS AND LABOR TO DETERMINE THAT ON REACH IN COOLE…"
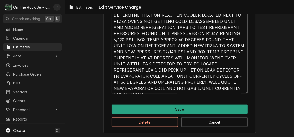
type textarea "x"
type textarea "9/26/25 TMB PROVIDE SERVICE PARTS AND LABOR TO DETERMINE THAT ON REACH IN COOLE…"
type textarea "x"
type textarea "9/26/25 TMB PROVIDE SERVICE PARTS AND LABOR TO DETERMINE THAT ON REACH IN COOLE…"
type textarea "x"
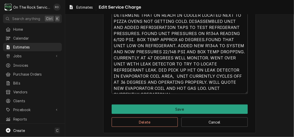
type textarea "9/26/25 TMB PROVIDE SERVICE PARTS AND LABOR TO DETERMINE THAT ON REACH IN COOLE…"
type textarea "x"
type textarea "9/26/25 TMB PROVIDE SERVICE PARTS AND LABOR TO DETERMINE THAT ON REACH IN COOLE…"
type textarea "x"
type textarea "9/26/25 TMB PROVIDE SERVICE PARTS AND LABOR TO DETERMINE THAT ON REACH IN COOLE…"
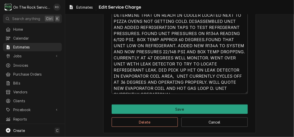
type textarea "x"
type textarea "9/26/25 TMB PROVIDE SERVICE PARTS AND LABOR TO DETERMINE THAT ON REACH IN COOLE…"
type textarea "x"
type textarea "9/26/25 TMB PROVIDE SERVICE PARTS AND LABOR TO DETERMINE THAT ON REACH IN COOLE…"
type textarea "x"
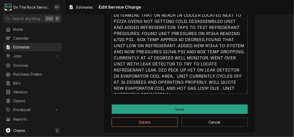
type textarea "9/26/25 TMB PROVIDE SERVICE PARTS AND LABOR TO DETERMINE THAT ON REACH IN COOLE…"
type textarea "x"
type textarea "9/26/25 TMB PROVIDE SERVICE PARTS AND LABOR TO DETERMINE THAT ON REACH IN COOLE…"
type textarea "x"
type textarea "9/26/25 TMB PROVIDE SERVICE PARTS AND LABOR TO DETERMINE THAT ON REACH IN COOLE…"
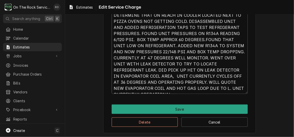
type textarea "x"
type textarea "9/26/25 TMB PROVIDE SERVICE PARTS AND LABOR TO DETERMINE THAT ON REACH IN COOLE…"
type textarea "x"
type textarea "9/26/25 TMB PROVIDE SERVICE PARTS AND LABOR TO DETERMINE THAT ON REACH IN COOLE…"
type textarea "x"
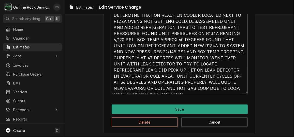
type textarea "9/26/25 TMB PROVIDE SERVICE PARTS AND LABOR TO DETERMINE THAT ON REACH IN COOLE…"
type textarea "x"
type textarea "9/26/25 TMB PROVIDE SERVICE PARTS AND LABOR TO DETERMINE THAT ON REACH IN COOLE…"
type textarea "x"
type textarea "9/26/25 TMB PROVIDE SERVICE PARTS AND LABOR TO DETERMINE THAT ON REACH IN COOLE…"
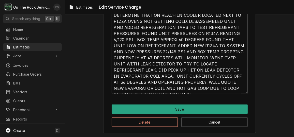
type textarea "x"
type textarea "9/26/25 TMB PROVIDE SERVICE PARTS AND LABOR TO DETERMINE THAT ON REACH IN COOLE…"
type textarea "x"
type textarea "9/26/25 TMB PROVIDE SERVICE PARTS AND LABOR TO DETERMINE THAT ON REACH IN COOLE…"
type textarea "x"
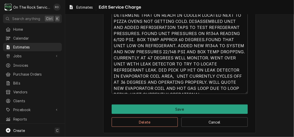
type textarea "9/26/25 TMB PROVIDE SERVICE PARTS AND LABOR TO DETERMINE THAT ON REACH IN COOLE…"
type textarea "x"
type textarea "9/26/25 TMB PROVIDE SERVICE PARTS AND LABOR TO DETERMINE THAT ON REACH IN COOLE…"
type textarea "x"
type textarea "9/26/25 TMB PROVIDE SERVICE PARTS AND LABOR TO DETERMINE THAT ON REACH IN COOLE…"
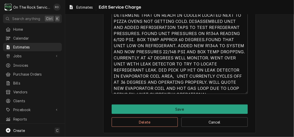
type textarea "x"
type textarea "9/26/25 TMB PROVIDE SERVICE PARTS AND LABOR TO DETERMINE THAT ON REACH IN COOLE…"
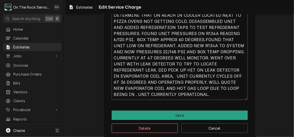
type textarea "x"
type textarea "9/26/25 TMB PROVIDE SERVICE PARTS AND LABOR TO DETERMINE THAT ON REACH IN COOLE…"
type textarea "x"
type textarea "9/26/25 TMB PROVIDE SERVICE PARTS AND LABOR TO DETERMINE THAT ON REACH IN COOLE…"
type textarea "x"
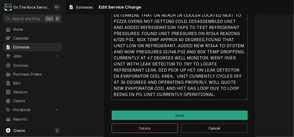
type textarea "9/26/25 TMB PROVIDE SERVICE PARTS AND LABOR TO DETERMINE THAT ON REACH IN COOLE…"
type textarea "x"
type textarea "9/26/25 TMB PROVIDE SERVICE PARTS AND LABOR TO DETERMINE THAT ON REACH IN COOLE…"
type textarea "x"
type textarea "9/26/25 TMB PROVIDE SERVICE PARTS AND LABOR TO DETERMINE THAT ON REACH IN COOLE…"
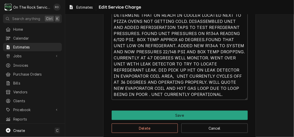
type textarea "x"
type textarea "9/26/25 TMB PROVIDE SERVICE PARTS AND LABOR TO DETERMINE THAT ON REACH IN COOLE…"
type textarea "x"
type textarea "9/26/25 TMB PROVIDE SERVICE PARTS AND LABOR TO DETERMINE THAT ON REACH IN COOLE…"
type textarea "x"
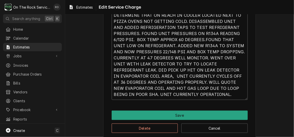
type textarea "9/26/25 TMB PROVIDE SERVICE PARTS AND LABOR TO DETERMINE THAT ON REACH IN COOLE…"
type textarea "x"
type textarea "9/26/25 TMB PROVIDE SERVICE PARTS AND LABOR TO DETERMINE THAT ON REACH IN COOLE…"
type textarea "x"
type textarea "9/26/25 TMB PROVIDE SERVICE PARTS AND LABOR TO DETERMINE THAT ON REACH IN COOLE…"
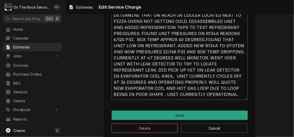
type textarea "x"
type textarea "9/26/25 TMB PROVIDE SERVICE PARTS AND LABOR TO DETERMINE THAT ON REACH IN COOLE…"
type textarea "x"
type textarea "9/26/25 TMB PROVIDE SERVICE PARTS AND LABOR TO DETERMINE THAT ON REACH IN COOLE…"
type textarea "x"
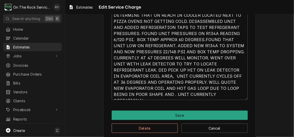
type textarea "9/26/25 TMB PROVIDE SERVICE PARTS AND LABOR TO DETERMINE THAT ON REACH IN COOLE…"
type textarea "x"
type textarea "9/26/25 TMB PROVIDE SERVICE PARTS AND LABOR TO DETERMINE THAT ON REACH IN COOLE…"
type textarea "x"
type textarea "9/26/25 TMB PROVIDE SERVICE PARTS AND LABOR TO DETERMINE THAT ON REACH IN COOLE…"
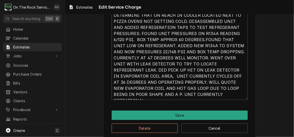
type textarea "x"
type textarea "9/26/25 TMB PROVIDE SERVICE PARTS AND LABOR TO DETERMINE THAT ON REACH IN COOLE…"
type textarea "x"
type textarea "9/26/25 TMB PROVIDE SERVICE PARTS AND LABOR TO DETERMINE THAT ON REACH IN COOLE…"
type textarea "x"
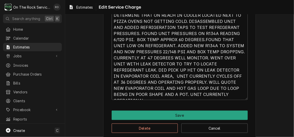
type textarea "9/26/25 TMB PROVIDE SERVICE PARTS AND LABOR TO DETERMINE THAT ON REACH IN COOLE…"
type textarea "x"
type textarea "9/26/25 TMB PROVIDE SERVICE PARTS AND LABOR TO DETERMINE THAT ON REACH IN COOLE…"
type textarea "x"
type textarea "9/26/25 TMB PROVIDE SERVICE PARTS AND LABOR TO DETERMINE THAT ON REACH IN COOLE…"
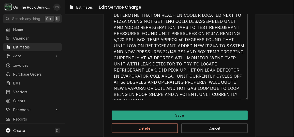
type textarea "x"
type textarea "9/26/25 TMB PROVIDE SERVICE PARTS AND LABOR TO DETERMINE THAT ON REACH IN COOLE…"
type textarea "x"
type textarea "9/26/25 TMB PROVIDE SERVICE PARTS AND LABOR TO DETERMINE THAT ON REACH IN COOLE…"
type textarea "x"
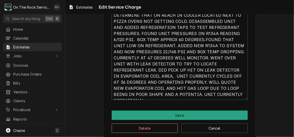
type textarea "9/26/25 TMB PROVIDE SERVICE PARTS AND LABOR TO DETERMINE THAT ON REACH IN COOLE…"
type textarea "x"
type textarea "9/26/25 TMB PROVIDE SERVICE PARTS AND LABOR TO DETERMINE THAT ON REACH IN COOLE…"
type textarea "x"
type textarea "9/26/25 TMB PROVIDE SERVICE PARTS AND LABOR TO DETERMINE THAT ON REACH IN COOLE…"
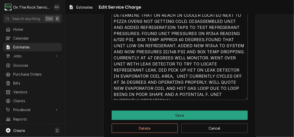
type textarea "x"
type textarea "9/26/25 TMB PROVIDE SERVICE PARTS AND LABOR TO DETERMINE THAT ON REACH IN COOLE…"
type textarea "x"
type textarea "9/26/25 TMB PROVIDE SERVICE PARTS AND LABOR TO DETERMINE THAT ON REACH IN COOLE…"
type textarea "x"
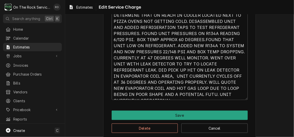
type textarea "9/26/25 TMB PROVIDE SERVICE PARTS AND LABOR TO DETERMINE THAT ON REACH IN COOLE…"
type textarea "x"
type textarea "9/26/25 TMB PROVIDE SERVICE PARTS AND LABOR TO DETERMINE THAT ON REACH IN COOLE…"
type textarea "x"
type textarea "9/26/25 TMB PROVIDE SERVICE PARTS AND LABOR TO DETERMINE THAT ON REACH IN COOLE…"
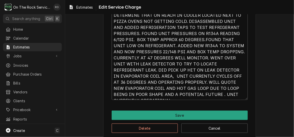
type textarea "x"
type textarea "9/26/25 TMB PROVIDE SERVICE PARTS AND LABOR TO DETERMINE THAT ON REACH IN COOLE…"
type textarea "x"
type textarea "9/26/25 TMB PROVIDE SERVICE PARTS AND LABOR TO DETERMINE THAT ON REACH IN COOLE…"
type textarea "x"
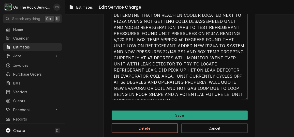
type textarea "9/26/25 TMB PROVIDE SERVICE PARTS AND LABOR TO DETERMINE THAT ON REACH IN COOLE…"
type textarea "x"
type textarea "9/26/25 TMB PROVIDE SERVICE PARTS AND LABOR TO DETERMINE THAT ON REACH IN COOLE…"
type textarea "x"
type textarea "9/26/25 TMB PROVIDE SERVICE PARTS AND LABOR TO DETERMINE THAT ON REACH IN COOLE…"
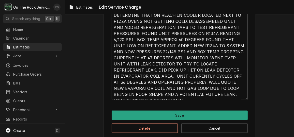
type textarea "x"
type textarea "9/26/25 TMB PROVIDE SERVICE PARTS AND LABOR TO DETERMINE THAT ON REACH IN COOLE…"
type textarea "x"
type textarea "9/26/25 TMB PROVIDE SERVICE PARTS AND LABOR TO DETERMINE THAT ON REACH IN COOLE…"
type textarea "x"
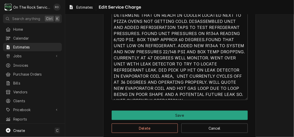
type textarea "9/26/25 TMB PROVIDE SERVICE PARTS AND LABOR TO DETERMINE THAT ON REACH IN COOLE…"
type textarea "x"
type textarea "9/26/25 TMB PROVIDE SERVICE PARTS AND LABOR TO DETERMINE THAT ON REACH IN COOLE…"
type textarea "x"
type textarea "9/26/25 TMB PROVIDE SERVICE PARTS AND LABOR TO DETERMINE THAT ON REACH IN COOLE…"
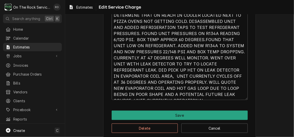
type textarea "x"
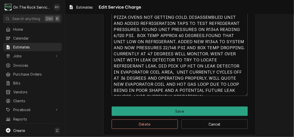
scroll to position [208, 0]
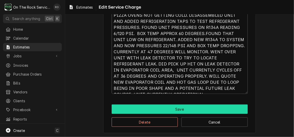
type textarea "9/26/25 TMB PROVIDE SERVICE PARTS AND LABOR TO DETERMINE THAT ON REACH IN COOLE…"
click at [232, 106] on button "Save" at bounding box center [180, 109] width 136 height 9
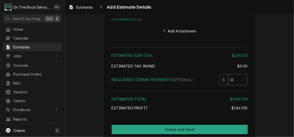
scroll to position [1709, 0]
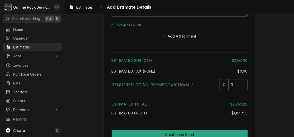
click at [179, 13] on div "Estimates Add Estimate Details" at bounding box center [179, 7] width 229 height 14
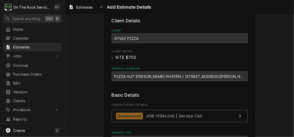
scroll to position [20, 0]
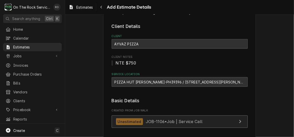
click at [189, 123] on span "JOB-1106 • Job | Service Call" at bounding box center [174, 121] width 57 height 5
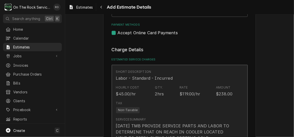
click at [177, 91] on div "Hourly Cost $45.00/hr Qty. 2hrs Rate $119.00/hr Amount $238.00" at bounding box center [174, 91] width 117 height 16
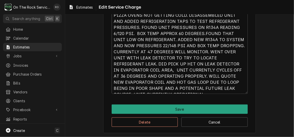
scroll to position [6, 0]
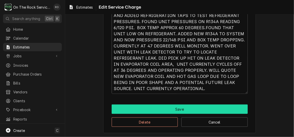
click at [198, 110] on button "Save" at bounding box center [180, 109] width 136 height 9
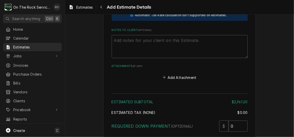
scroll to position [1714, 0]
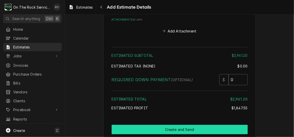
click at [219, 125] on button "Create and Send" at bounding box center [180, 129] width 136 height 9
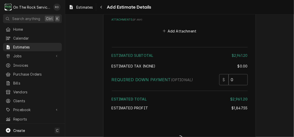
scroll to position [1711, 0]
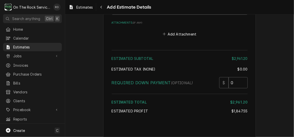
type textarea "x"
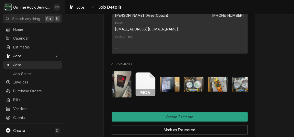
scroll to position [476, 0]
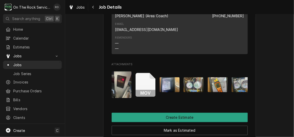
click at [121, 89] on img "Attachments" at bounding box center [122, 84] width 20 height 27
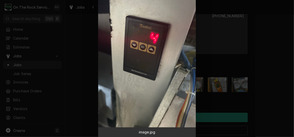
click at [257, 25] on div at bounding box center [147, 68] width 294 height 137
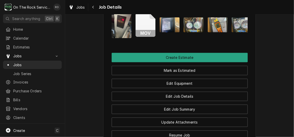
scroll to position [0, 8]
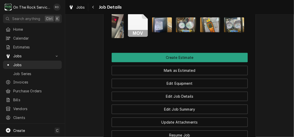
click at [157, 28] on img "Attachments" at bounding box center [162, 24] width 20 height 15
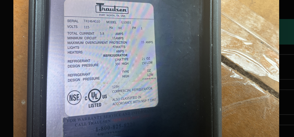
click at [147, 74] on img at bounding box center [147, 62] width 98 height 73
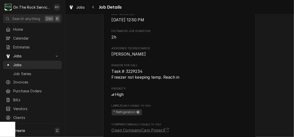
scroll to position [217, 0]
drag, startPoint x: 124, startPoint y: 78, endPoint x: 151, endPoint y: 73, distance: 27.8
click at [151, 73] on div "Reason For Call Task # 3229234 Freezer not keeping temp. Reach in" at bounding box center [180, 72] width 136 height 17
drag, startPoint x: 151, startPoint y: 73, endPoint x: 142, endPoint y: 75, distance: 9.7
click at [142, 75] on span "Task # 3229234 Freezer not keeping temp. Reach in" at bounding box center [180, 75] width 136 height 12
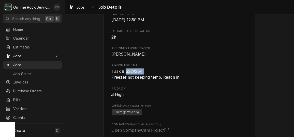
drag, startPoint x: 142, startPoint y: 75, endPoint x: 135, endPoint y: 76, distance: 6.9
click at [135, 76] on span "Task # 3229234 Freezer not keeping temp. Reach in" at bounding box center [180, 75] width 136 height 12
copy span "3229234"
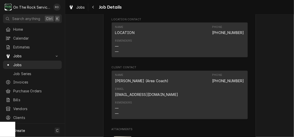
scroll to position [411, 0]
click at [24, 62] on span "Jobs" at bounding box center [36, 64] width 46 height 5
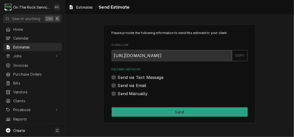
click at [118, 94] on label "Send Manually" at bounding box center [133, 94] width 30 height 6
click at [118, 94] on input "Send Manually" at bounding box center [186, 96] width 136 height 11
checkbox input "true"
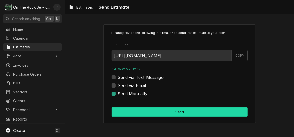
click at [147, 112] on button "Send" at bounding box center [180, 111] width 136 height 9
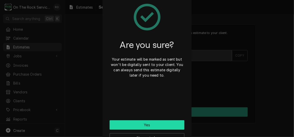
click at [151, 124] on button "Yes" at bounding box center [147, 124] width 75 height 9
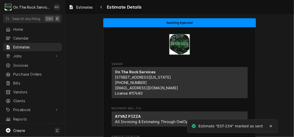
drag, startPoint x: 160, startPoint y: 83, endPoint x: 155, endPoint y: 57, distance: 26.0
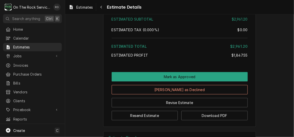
scroll to position [1521, 0]
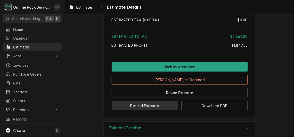
click at [161, 101] on button "Resend Estimate" at bounding box center [145, 105] width 66 height 9
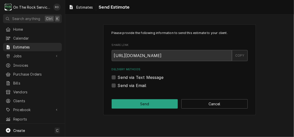
click at [242, 55] on div "COPY" at bounding box center [240, 55] width 16 height 11
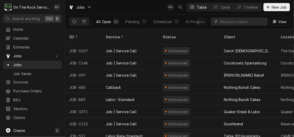
click at [100, 21] on div "All Open" at bounding box center [103, 21] width 15 height 5
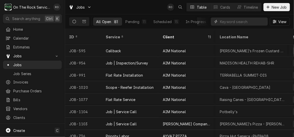
click at [227, 23] on input "Dynamic Content Wrapper" at bounding box center [242, 22] width 45 height 8
type input "[GEOGRAPHIC_DATA]"
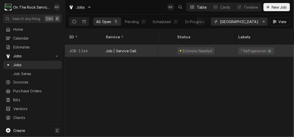
scroll to position [0, 119]
click at [216, 45] on div "Estimate Needed" at bounding box center [199, 51] width 61 height 12
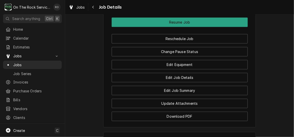
scroll to position [639, 0]
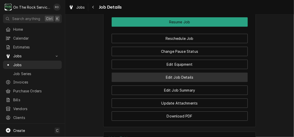
click at [191, 82] on button "Edit Job Details" at bounding box center [180, 77] width 136 height 9
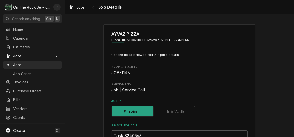
type textarea "x"
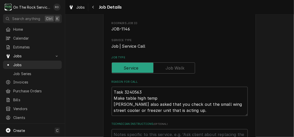
scroll to position [44, 0]
click at [184, 65] on input "Job Type" at bounding box center [153, 67] width 79 height 11
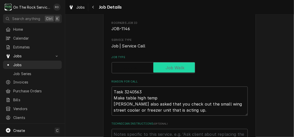
checkbox input "true"
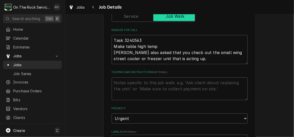
scroll to position [96, 0]
drag, startPoint x: 122, startPoint y: 39, endPoint x: 144, endPoint y: 43, distance: 22.3
click at [144, 43] on textarea "Task 3240563 Make table high temp [PERSON_NAME] also asked that you check out t…" at bounding box center [180, 49] width 136 height 29
click at [158, 43] on textarea "Task 3240563 Make table high temp [PERSON_NAME] also asked that you check out t…" at bounding box center [180, 49] width 136 height 29
drag, startPoint x: 122, startPoint y: 39, endPoint x: 147, endPoint y: 40, distance: 24.9
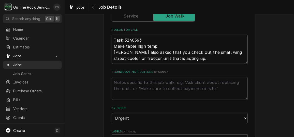
click at [147, 40] on textarea "Task 3240563 Make table high temp [PERSON_NAME] also asked that you check out t…" at bounding box center [180, 49] width 136 height 29
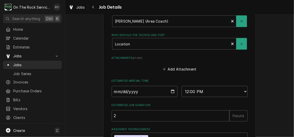
scroll to position [333, 0]
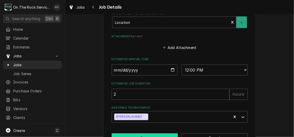
click at [150, 134] on button "Save" at bounding box center [145, 138] width 66 height 9
type textarea "x"
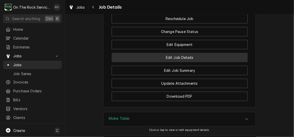
scroll to position [655, 0]
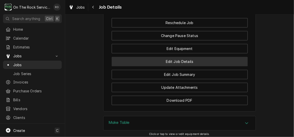
click at [195, 66] on button "Edit Job Details" at bounding box center [180, 61] width 136 height 9
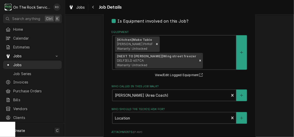
scroll to position [333, 0]
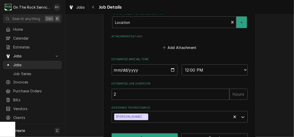
click at [150, 134] on button "Save" at bounding box center [145, 138] width 66 height 9
type textarea "x"
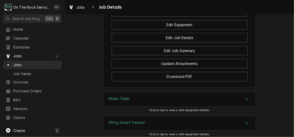
scroll to position [679, 0]
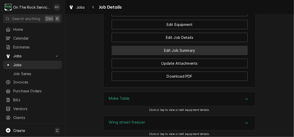
click at [190, 55] on button "Edit Job Summary" at bounding box center [180, 50] width 136 height 9
